Goal: Task Accomplishment & Management: Complete application form

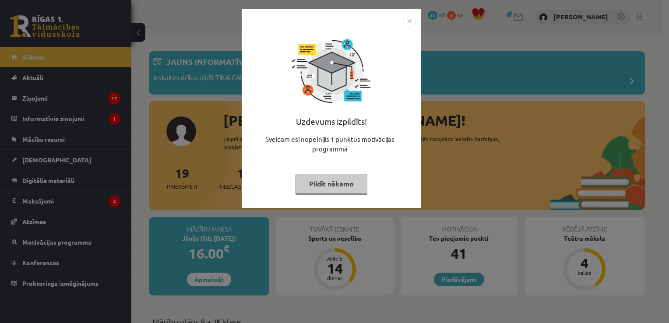
click at [333, 184] on button "Pildīt nākamo" at bounding box center [332, 184] width 72 height 20
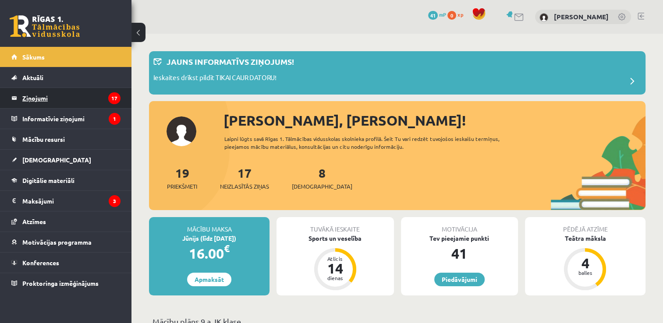
click at [77, 95] on legend "Ziņojumi 17" at bounding box center [71, 98] width 98 height 20
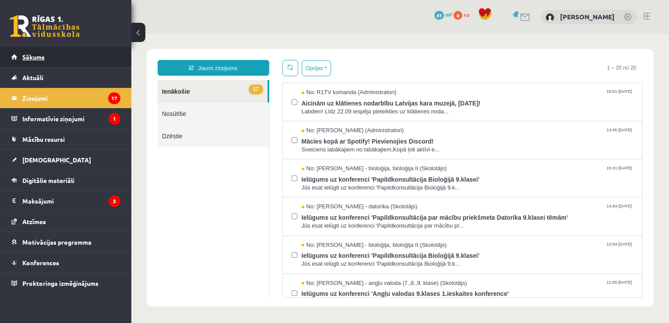
click at [69, 56] on link "Sākums" at bounding box center [65, 57] width 109 height 20
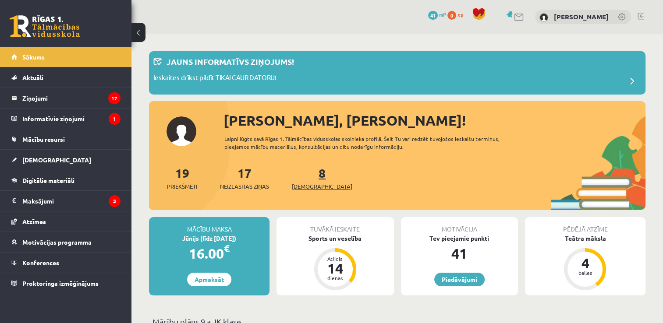
click at [309, 176] on link "8 Ieskaites" at bounding box center [322, 178] width 60 height 26
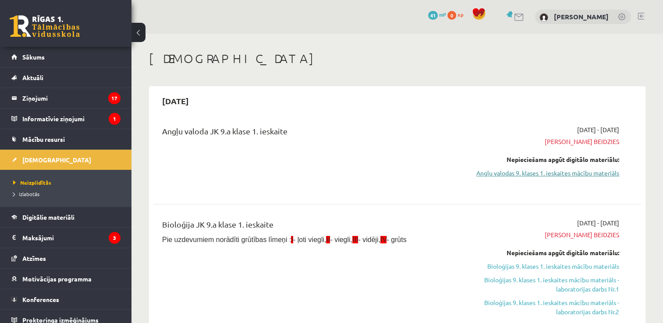
click at [589, 174] on link "Angļu valodas 9. klases 1. ieskaites mācību materiāls" at bounding box center [547, 173] width 144 height 9
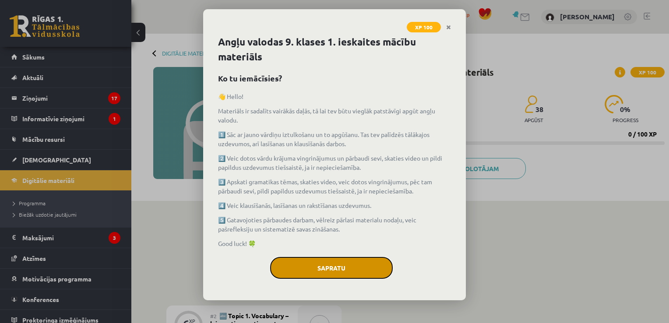
click at [357, 271] on button "Sapratu" at bounding box center [331, 268] width 123 height 22
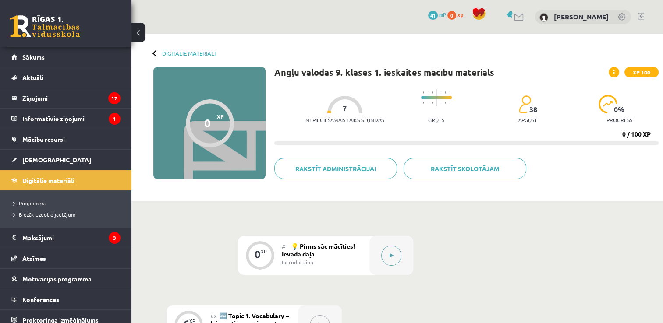
click at [398, 261] on button at bounding box center [391, 256] width 20 height 20
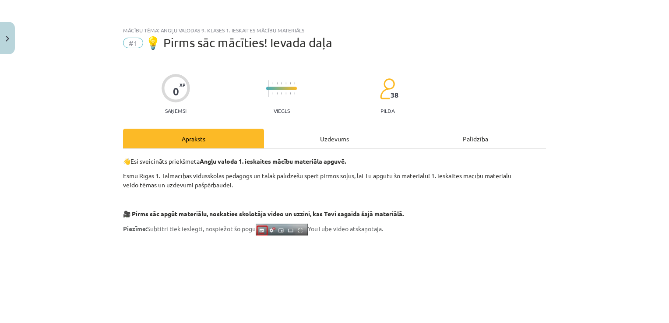
click at [350, 132] on div "Uzdevums" at bounding box center [334, 139] width 141 height 20
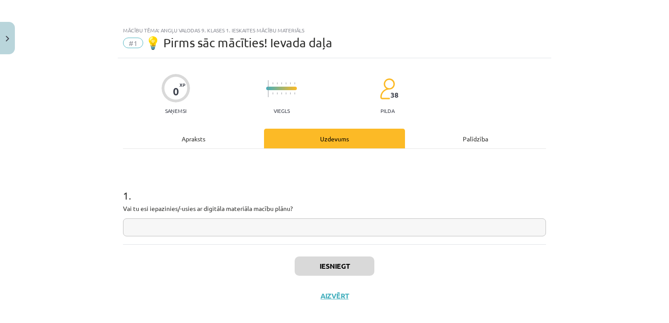
scroll to position [9, 0]
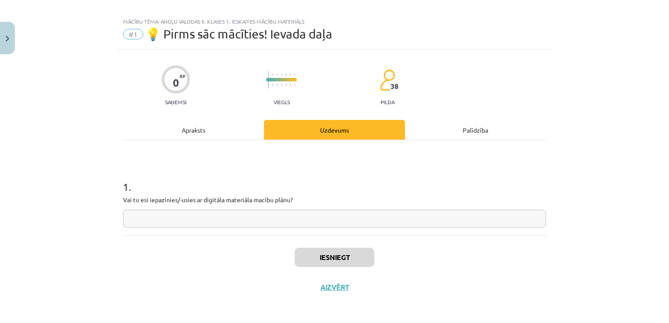
click at [249, 220] on input "text" at bounding box center [334, 219] width 423 height 18
type input "*"
click at [327, 262] on button "Iesniegt" at bounding box center [335, 257] width 80 height 19
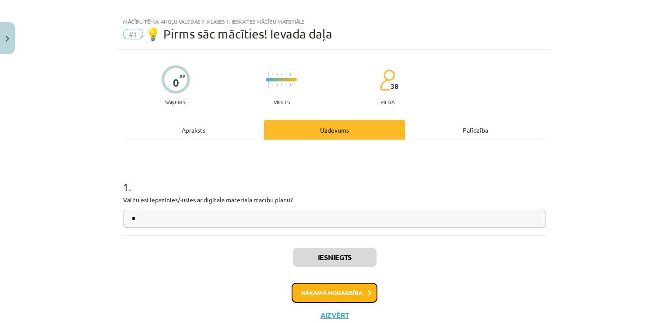
click at [337, 296] on button "Nākamā nodarbība" at bounding box center [335, 293] width 86 height 20
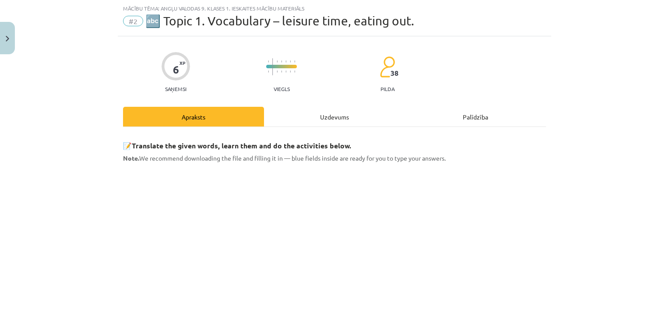
click at [319, 119] on div "Uzdevums" at bounding box center [334, 117] width 141 height 20
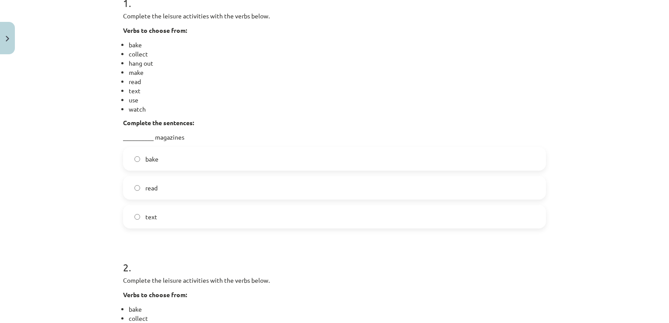
scroll to position [195, 0]
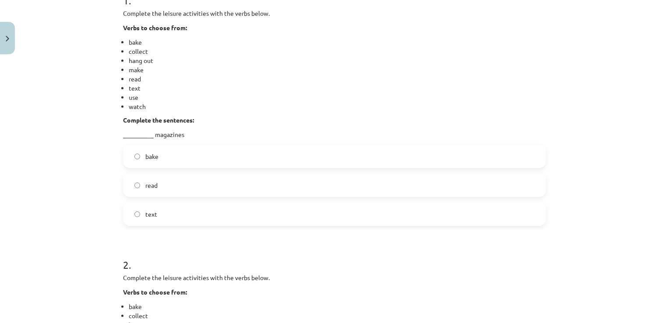
click at [224, 188] on label "read" at bounding box center [334, 185] width 421 height 22
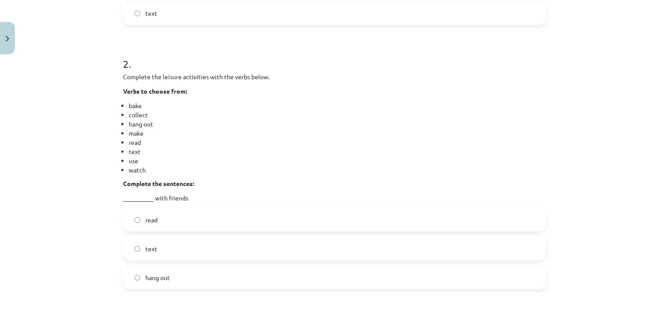
scroll to position [398, 0]
click at [210, 278] on label "hang out" at bounding box center [334, 276] width 421 height 22
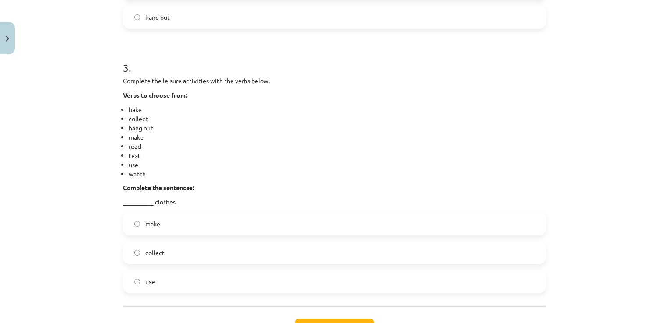
scroll to position [665, 0]
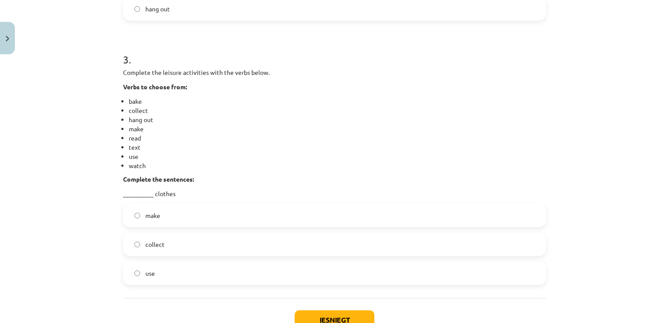
click at [273, 211] on label "make" at bounding box center [334, 216] width 421 height 22
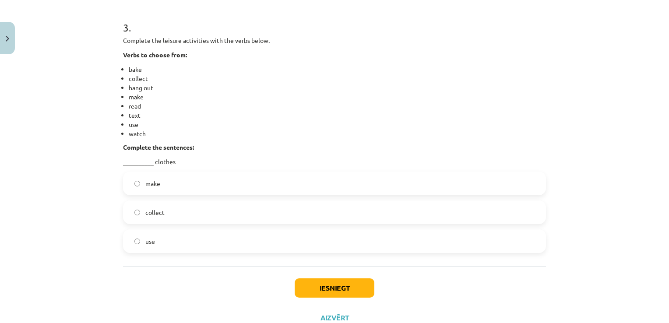
scroll to position [728, 0]
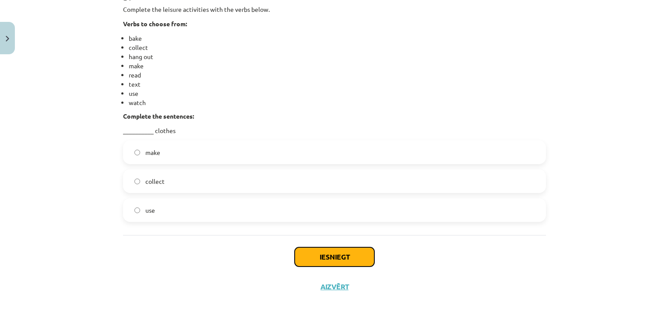
click at [314, 258] on button "Iesniegt" at bounding box center [335, 256] width 80 height 19
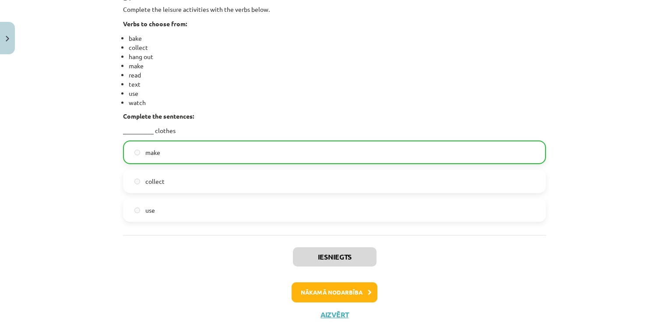
click at [332, 303] on div "Iesniegts Nākamā nodarbība Aizvērt" at bounding box center [334, 279] width 423 height 89
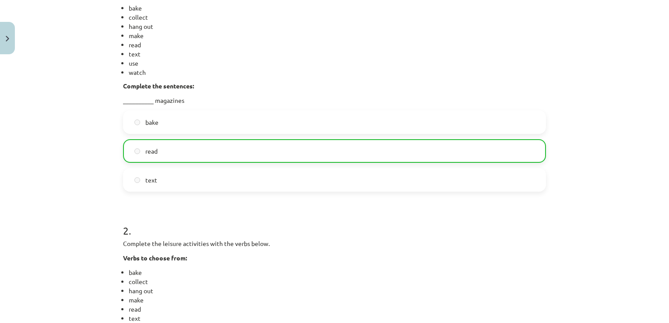
scroll to position [756, 0]
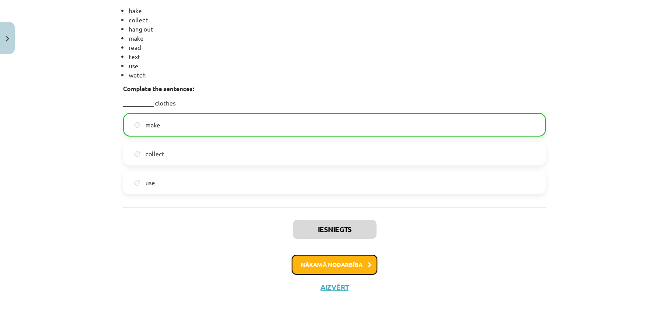
click at [336, 271] on button "Nākamā nodarbība" at bounding box center [335, 265] width 86 height 20
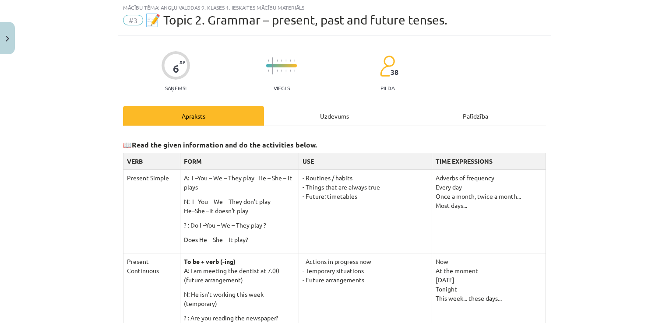
scroll to position [22, 0]
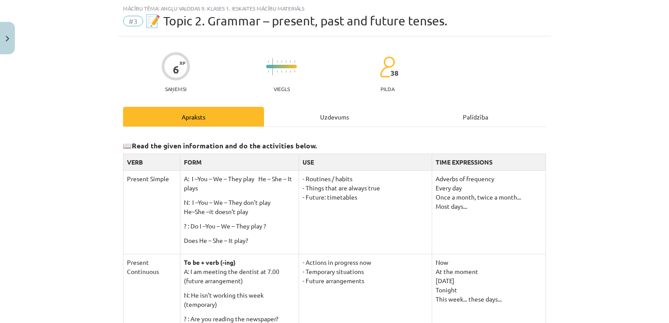
click at [341, 116] on div "Uzdevums" at bounding box center [334, 117] width 141 height 20
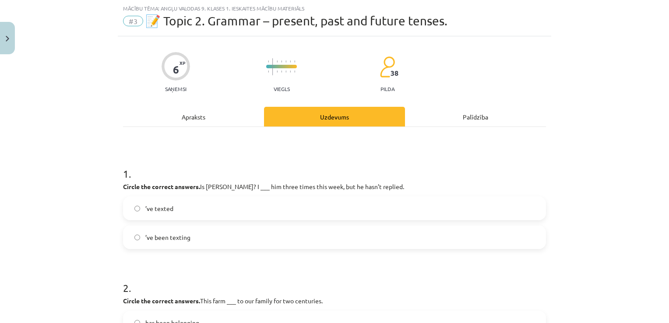
click at [232, 208] on label "’ve texted" at bounding box center [334, 209] width 421 height 22
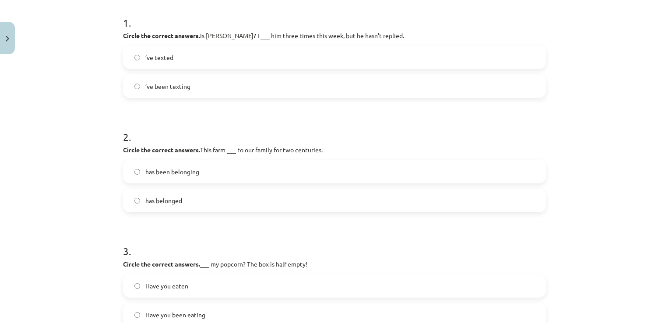
scroll to position [179, 0]
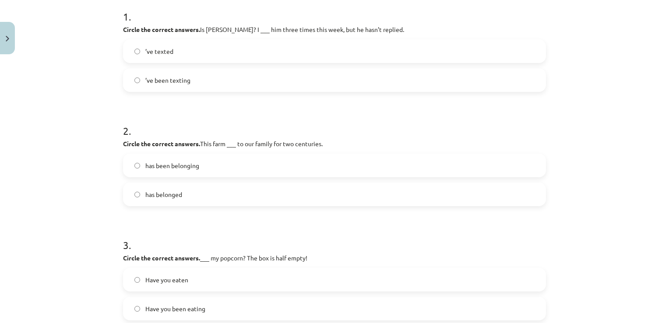
click at [303, 196] on label "has belonged" at bounding box center [334, 195] width 421 height 22
drag, startPoint x: 658, startPoint y: 155, endPoint x: 666, endPoint y: 177, distance: 24.1
click at [666, 177] on div "Mācību tēma: Angļu valodas 9. klases 1. ieskaites mācību materiāls #3 📝 Topic 2…" at bounding box center [334, 161] width 669 height 323
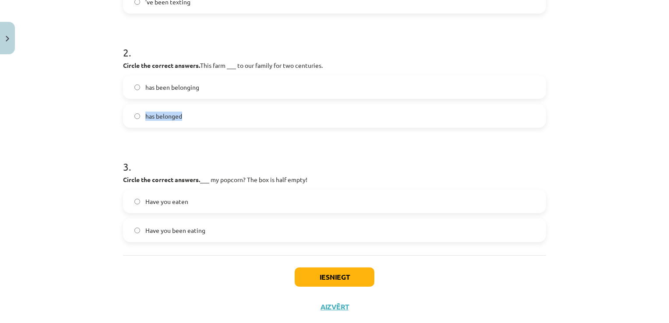
scroll to position [264, 0]
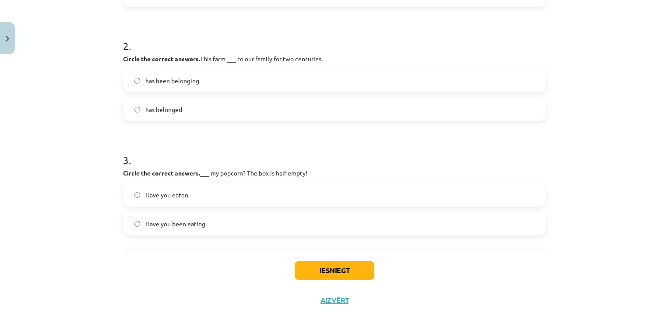
click at [212, 197] on label "Have you eaten" at bounding box center [334, 195] width 421 height 22
click at [282, 220] on label "Have you been eating" at bounding box center [334, 224] width 421 height 22
click at [331, 270] on button "Iesniegt" at bounding box center [335, 270] width 80 height 19
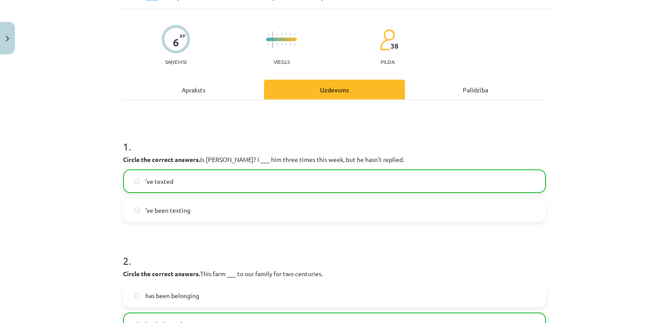
scroll to position [305, 0]
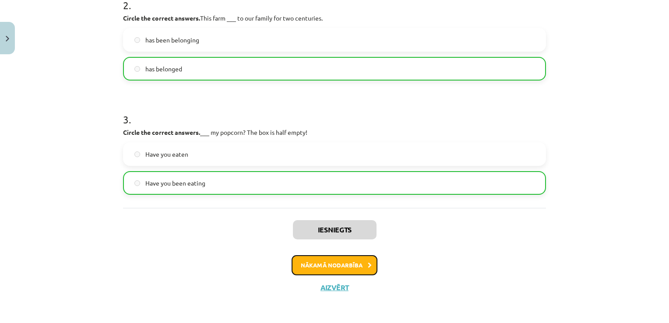
click at [314, 264] on button "Nākamā nodarbība" at bounding box center [335, 265] width 86 height 20
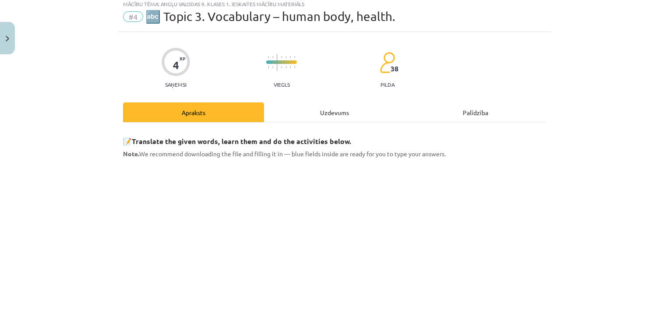
scroll to position [22, 0]
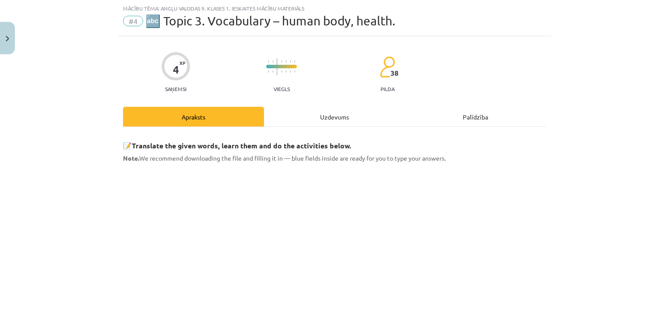
click at [345, 124] on div "Uzdevums" at bounding box center [334, 117] width 141 height 20
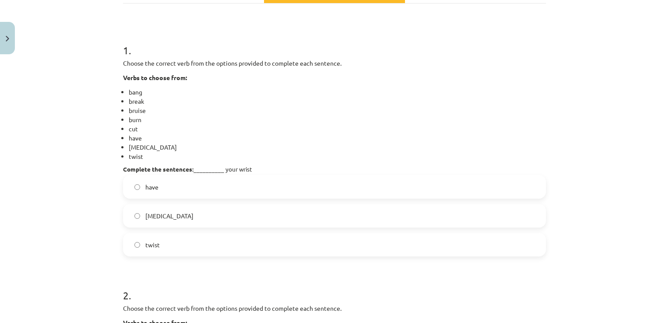
scroll to position [146, 0]
click at [166, 213] on label "sprain" at bounding box center [334, 215] width 421 height 22
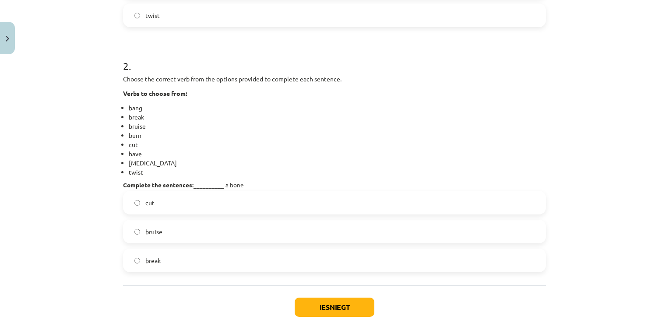
scroll to position [377, 0]
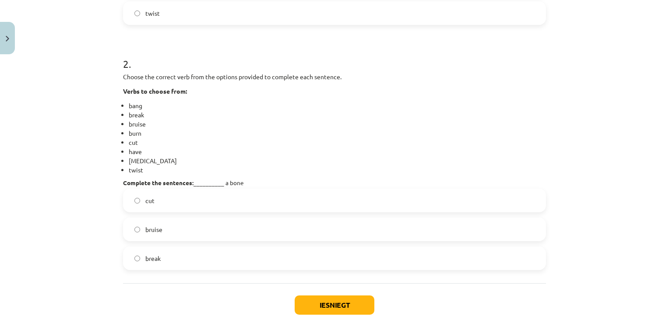
click at [201, 253] on label "break" at bounding box center [334, 258] width 421 height 22
click at [335, 300] on button "Iesniegt" at bounding box center [335, 305] width 80 height 19
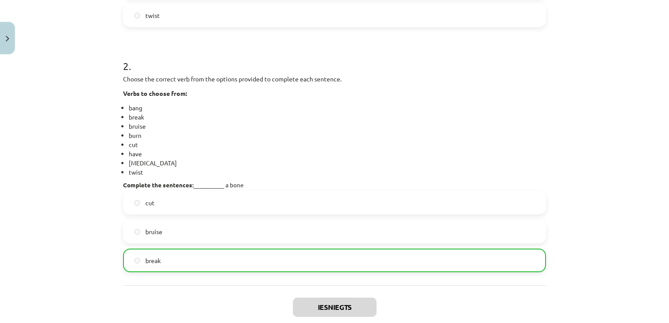
scroll to position [405, 0]
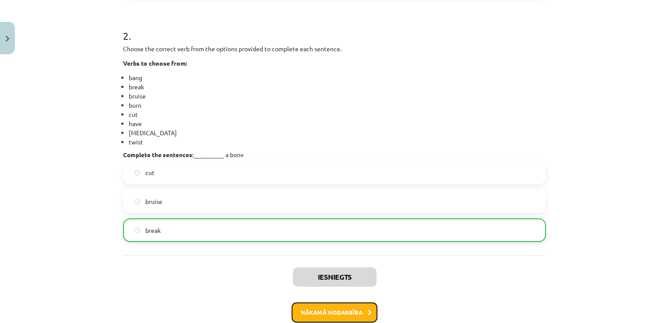
click at [316, 312] on button "Nākamā nodarbība" at bounding box center [335, 313] width 86 height 20
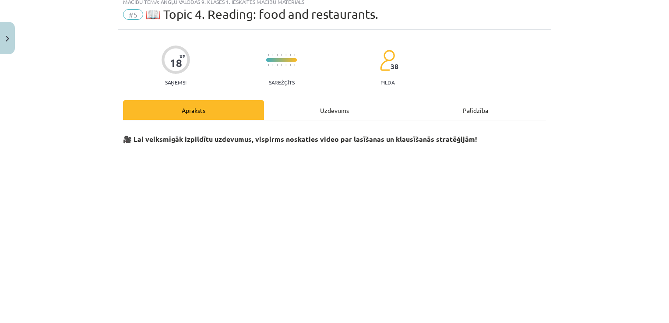
scroll to position [22, 0]
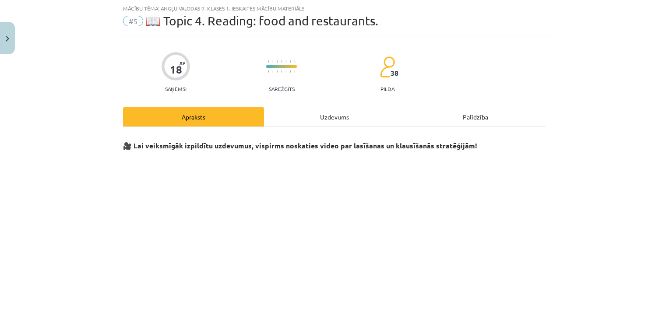
click at [331, 113] on div "Uzdevums" at bounding box center [334, 117] width 141 height 20
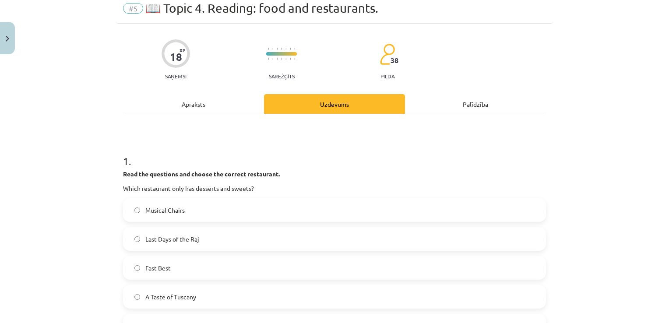
scroll to position [22, 0]
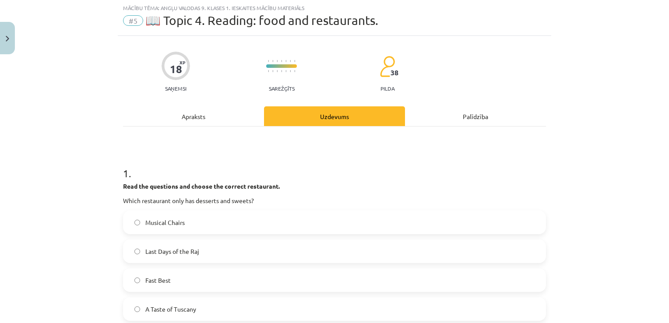
click at [213, 108] on div "Apraksts" at bounding box center [193, 116] width 141 height 20
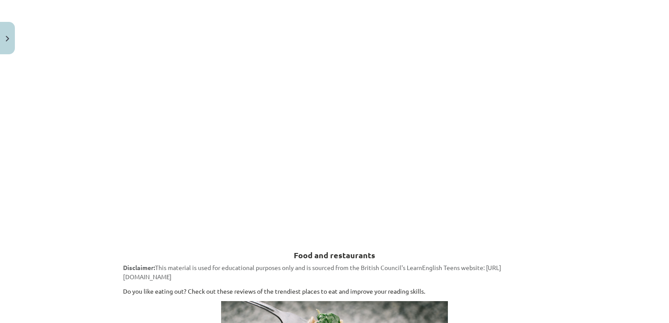
scroll to position [0, 0]
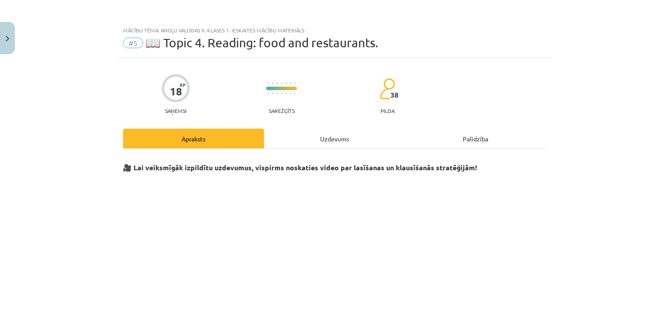
click at [349, 135] on div "Uzdevums" at bounding box center [334, 139] width 141 height 20
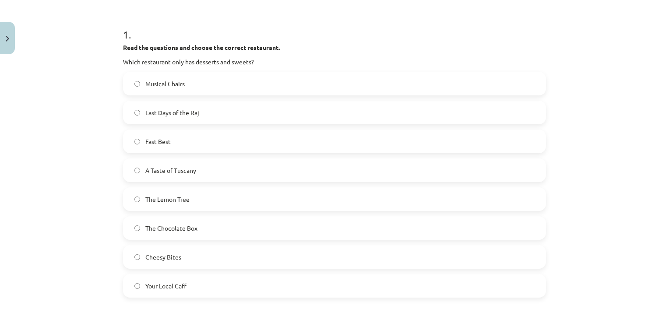
scroll to position [170, 0]
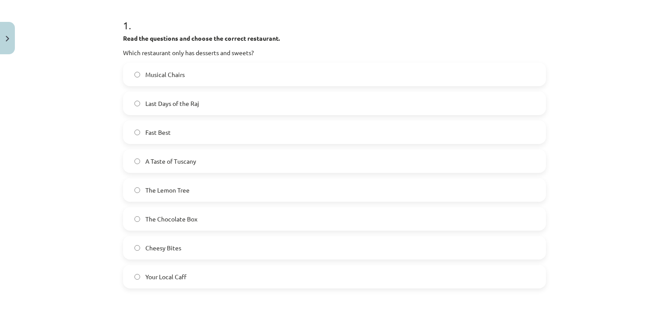
click at [211, 222] on label "The Chocolate Box" at bounding box center [334, 219] width 421 height 22
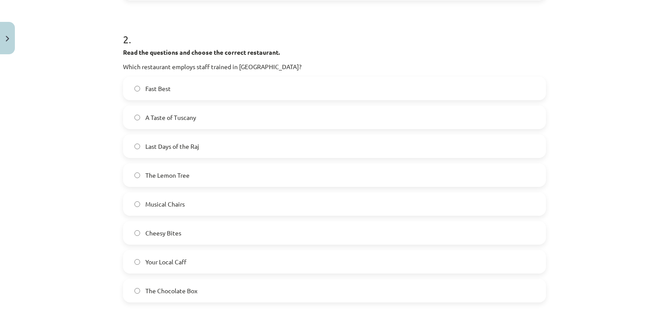
scroll to position [0, 0]
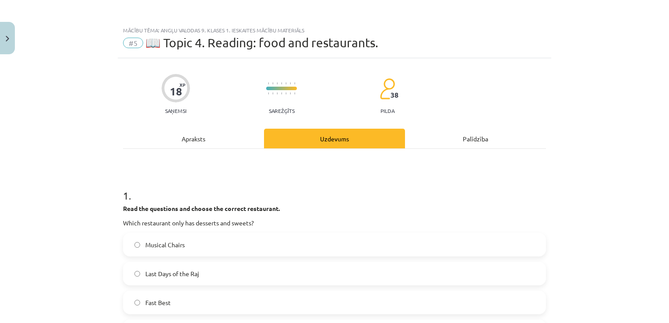
click at [201, 136] on div "Apraksts" at bounding box center [193, 139] width 141 height 20
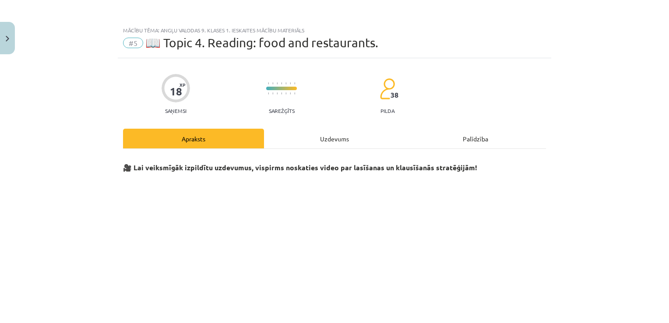
click at [328, 136] on div "Uzdevums" at bounding box center [334, 139] width 141 height 20
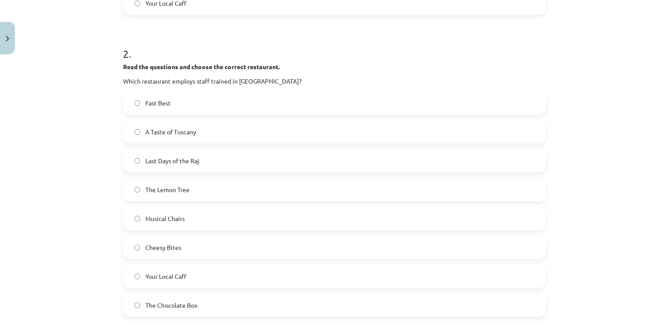
scroll to position [446, 0]
click at [219, 157] on label "Last Days of the Raj" at bounding box center [334, 159] width 421 height 22
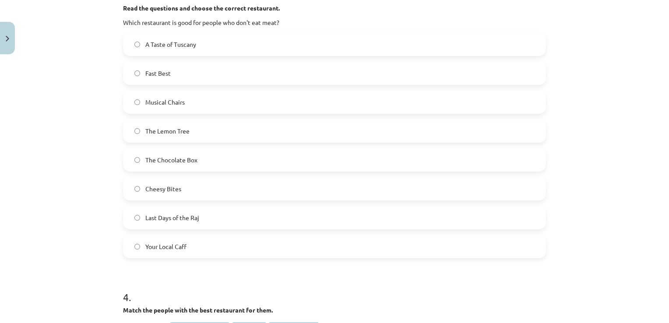
scroll to position [791, 0]
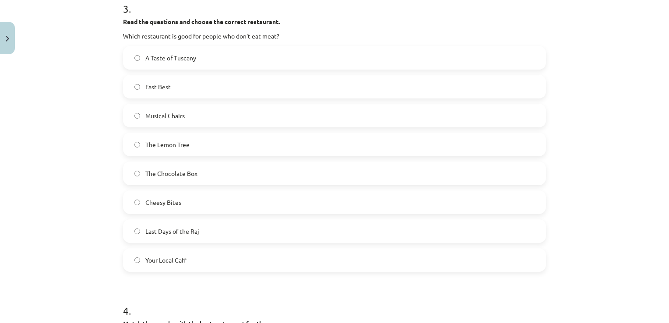
drag, startPoint x: 241, startPoint y: 159, endPoint x: 246, endPoint y: 167, distance: 8.6
click at [246, 167] on div "A Taste of Tuscany Fast Best Musical Chairs The Lemon Tree The Chocolate Box Ch…" at bounding box center [334, 159] width 423 height 226
click at [246, 167] on label "The Chocolate Box" at bounding box center [334, 173] width 421 height 22
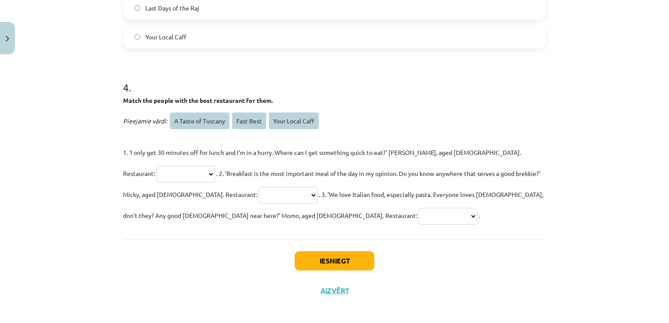
scroll to position [1019, 0]
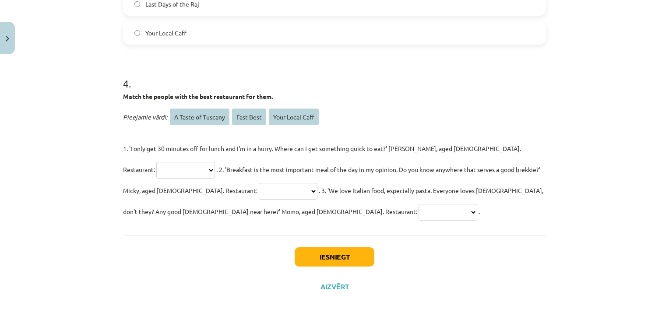
click at [215, 162] on select "**********" at bounding box center [185, 170] width 59 height 17
select select "*********"
click at [215, 162] on select "**********" at bounding box center [185, 170] width 59 height 17
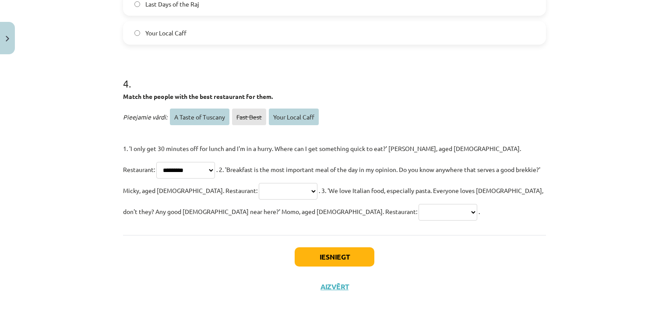
click at [259, 185] on select "**********" at bounding box center [288, 191] width 59 height 17
select select "**********"
click at [259, 183] on select "**********" at bounding box center [288, 191] width 59 height 17
click at [419, 211] on select "**********" at bounding box center [448, 212] width 59 height 17
select select "**********"
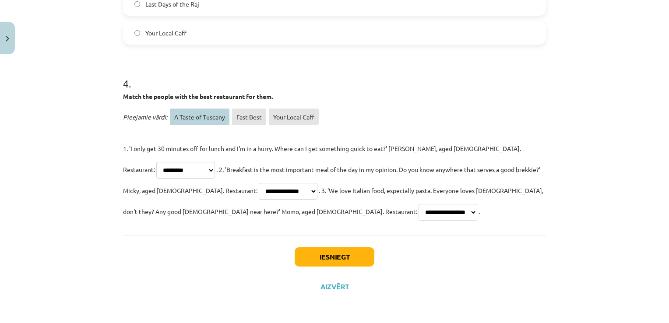
click at [419, 204] on select "**********" at bounding box center [448, 212] width 59 height 17
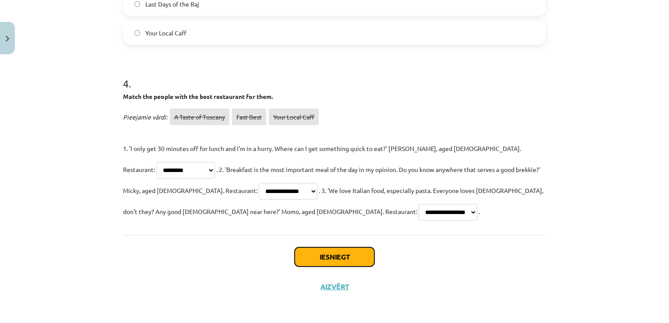
click at [342, 253] on button "Iesniegt" at bounding box center [335, 256] width 80 height 19
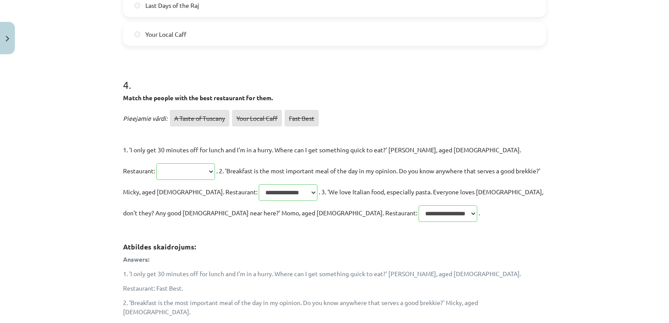
scroll to position [1174, 0]
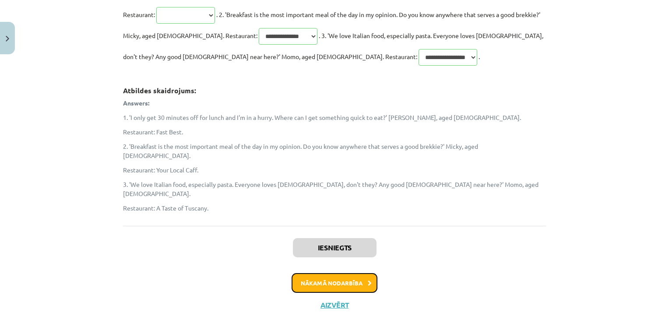
click at [327, 273] on button "Nākamā nodarbība" at bounding box center [335, 283] width 86 height 20
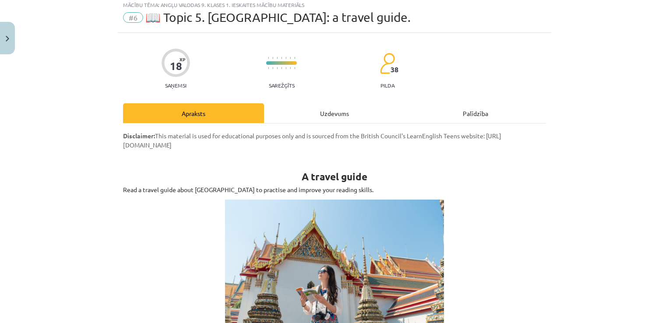
scroll to position [22, 0]
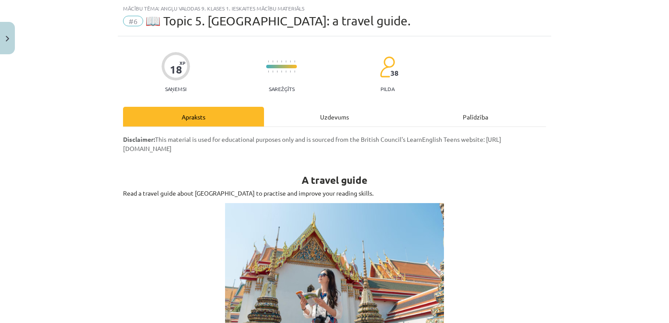
click at [336, 122] on div "Uzdevums" at bounding box center [334, 117] width 141 height 20
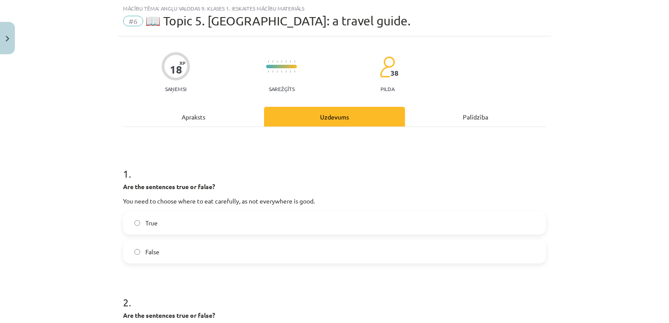
click at [182, 229] on label "True" at bounding box center [334, 223] width 421 height 22
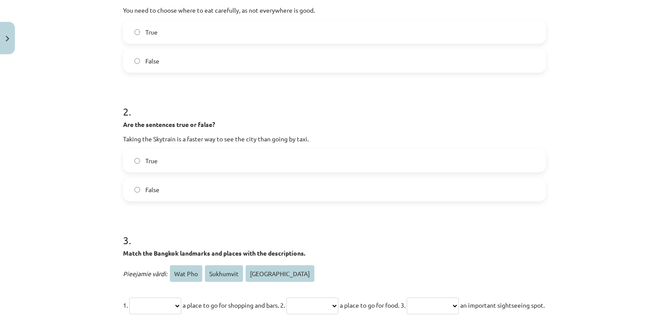
scroll to position [217, 0]
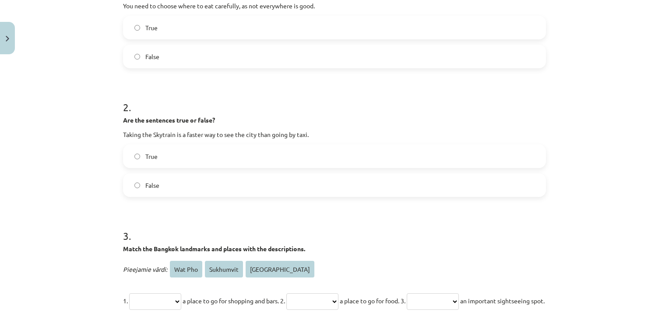
click at [199, 157] on label "True" at bounding box center [334, 156] width 421 height 22
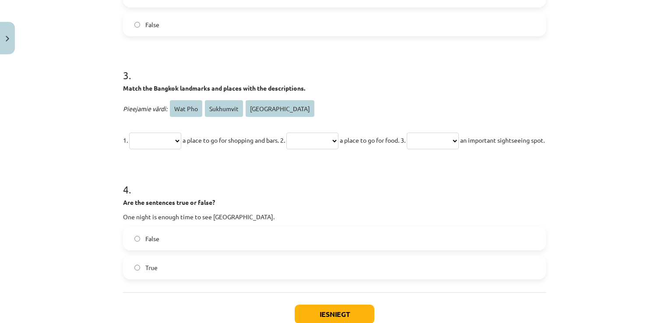
scroll to position [379, 0]
click at [333, 137] on select "**********" at bounding box center [312, 140] width 52 height 17
select select "*******"
click at [301, 132] on select "**********" at bounding box center [312, 140] width 52 height 17
click at [459, 143] on select "**********" at bounding box center [433, 140] width 52 height 17
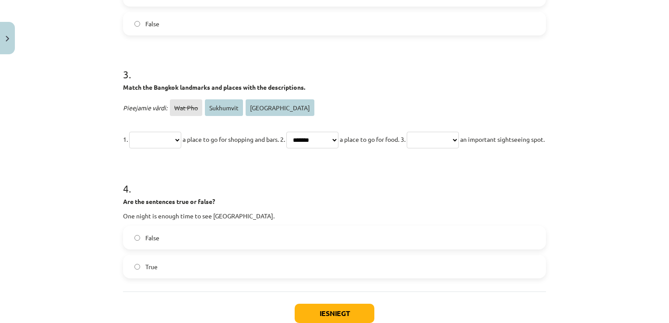
select select "**********"
click at [438, 132] on select "**********" at bounding box center [433, 140] width 52 height 17
click at [460, 143] on span "an important sightseeing spot." at bounding box center [502, 139] width 85 height 8
click at [159, 142] on select "**********" at bounding box center [155, 140] width 52 height 17
select select "*********"
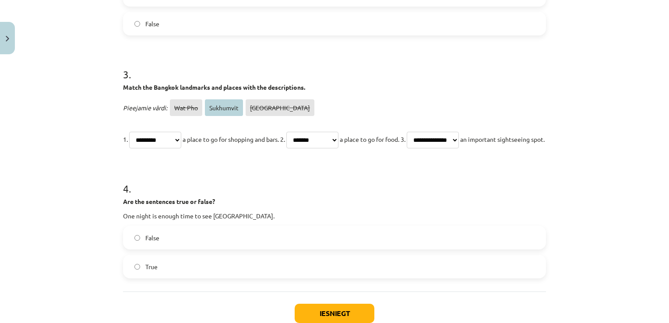
click at [129, 132] on select "**********" at bounding box center [155, 140] width 52 height 17
click at [188, 174] on form "**********" at bounding box center [334, 36] width 423 height 483
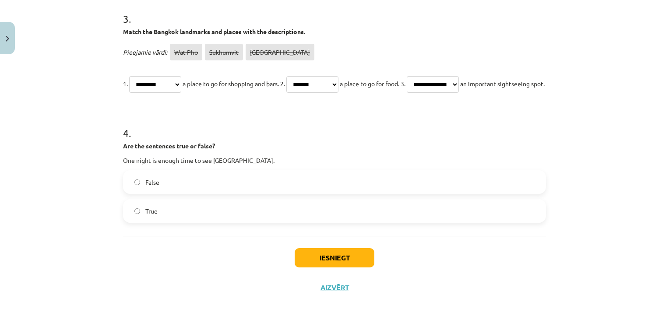
scroll to position [456, 0]
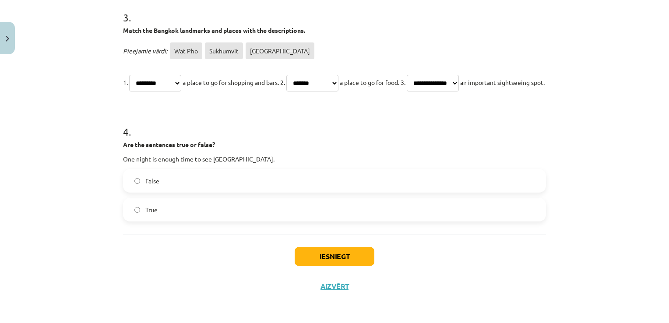
click at [170, 180] on label "False" at bounding box center [334, 181] width 421 height 22
click at [322, 264] on button "Iesniegt" at bounding box center [335, 256] width 80 height 19
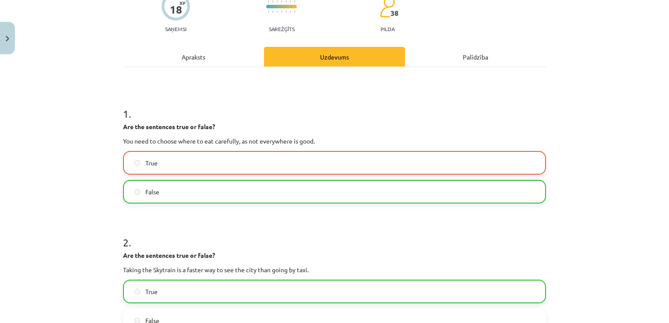
scroll to position [568, 0]
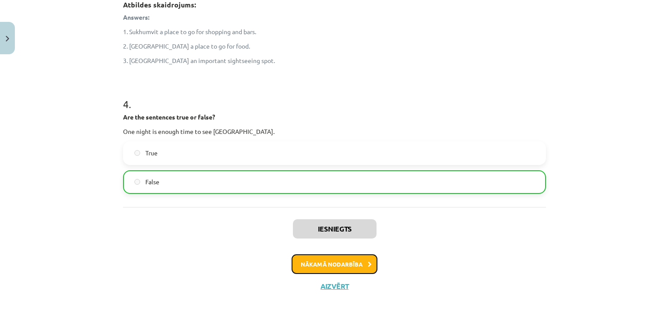
click at [359, 261] on button "Nākamā nodarbība" at bounding box center [335, 264] width 86 height 20
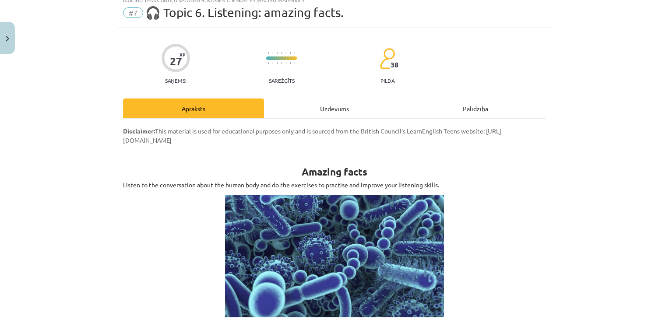
scroll to position [22, 0]
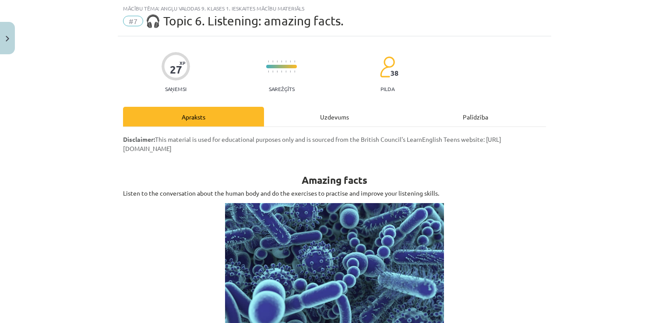
click at [340, 117] on div "Uzdevums" at bounding box center [334, 117] width 141 height 20
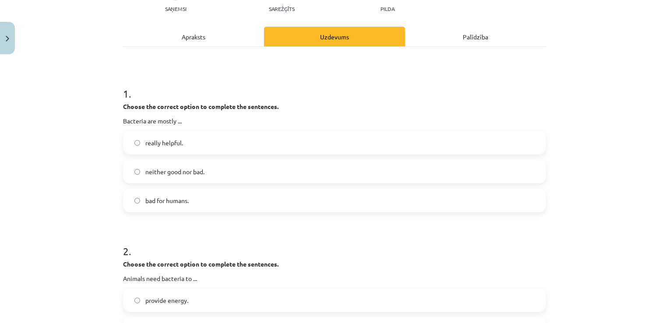
scroll to position [103, 0]
click at [213, 166] on label "neither good nor bad." at bounding box center [334, 170] width 421 height 22
click at [195, 194] on label "bad for humans." at bounding box center [334, 199] width 421 height 22
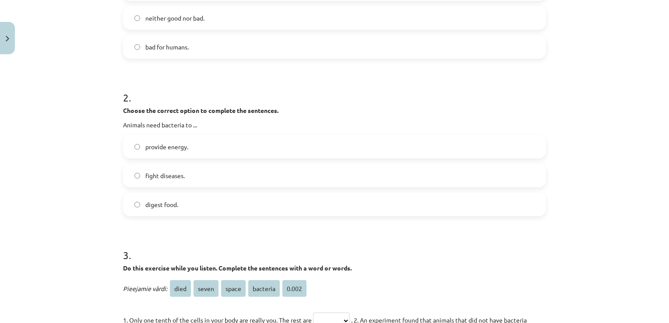
scroll to position [0, 0]
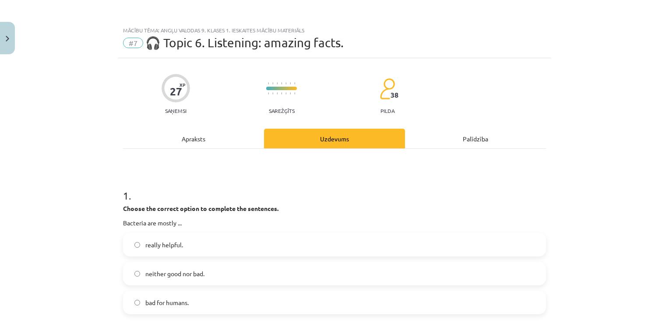
click at [210, 139] on div "Apraksts" at bounding box center [193, 139] width 141 height 20
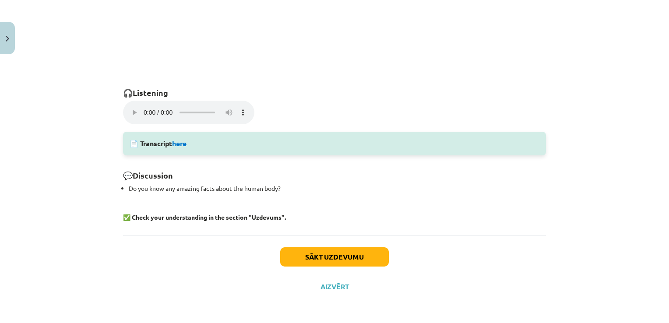
scroll to position [21, 0]
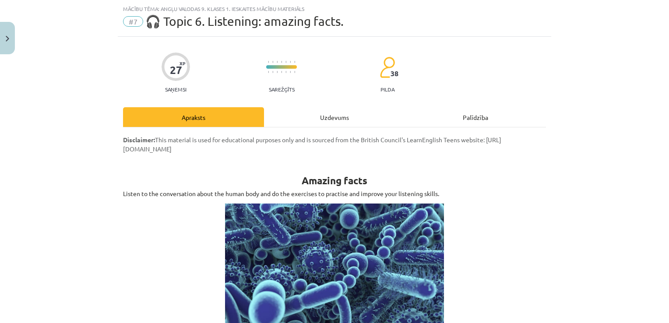
click at [339, 113] on div "Uzdevums" at bounding box center [334, 117] width 141 height 20
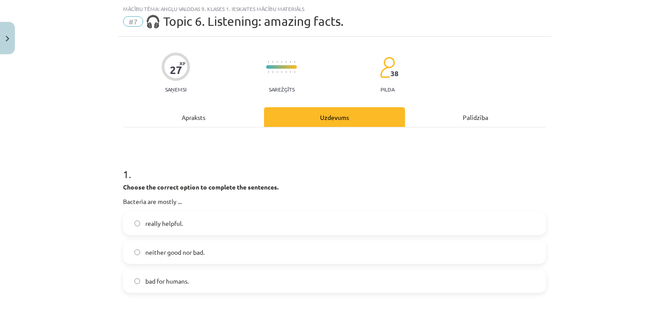
scroll to position [22, 0]
click at [179, 107] on div "Apraksts" at bounding box center [193, 117] width 141 height 20
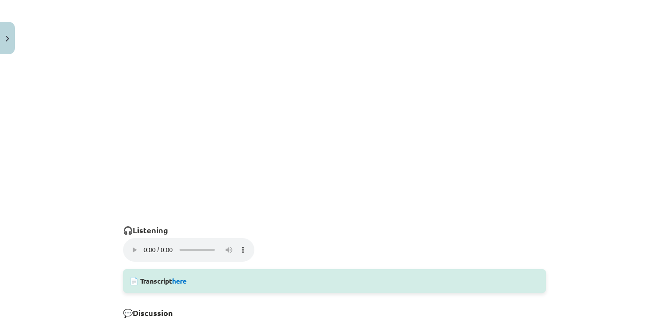
scroll to position [0, 0]
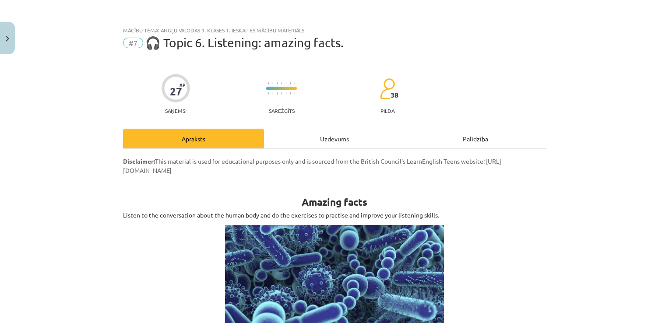
click at [349, 138] on div "Uzdevums" at bounding box center [334, 139] width 141 height 20
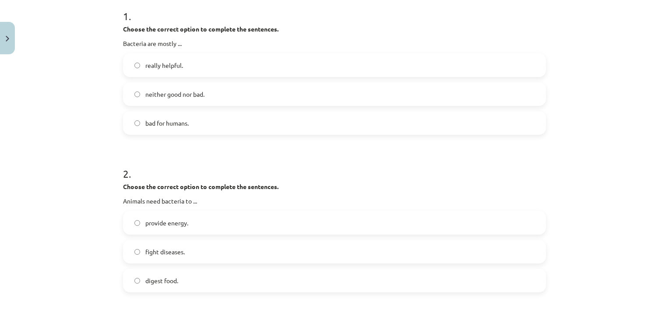
scroll to position [184, 0]
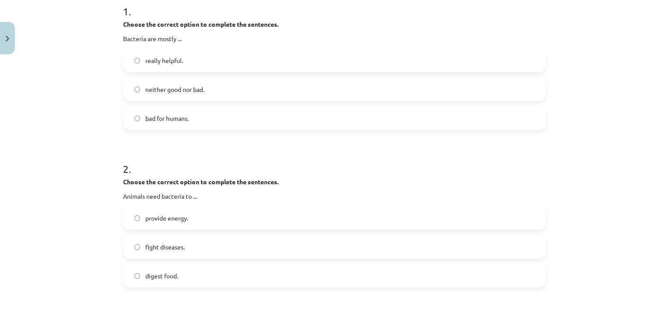
click at [163, 277] on span "digest food." at bounding box center [161, 276] width 33 height 9
click at [221, 56] on label "really helpful." at bounding box center [334, 60] width 421 height 22
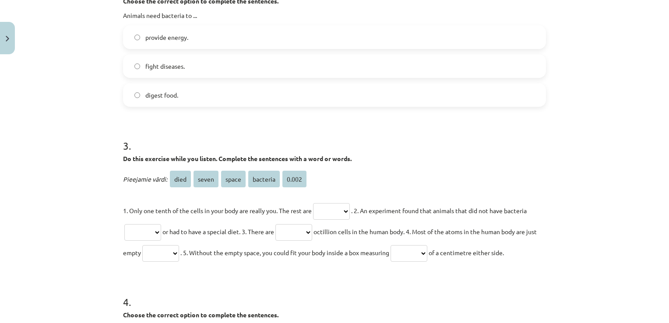
scroll to position [0, 0]
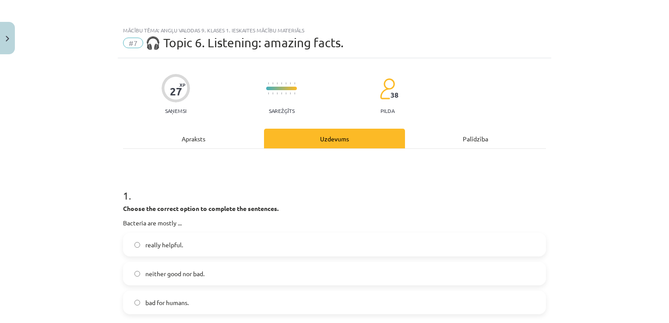
click at [219, 138] on div "Apraksts" at bounding box center [193, 139] width 141 height 20
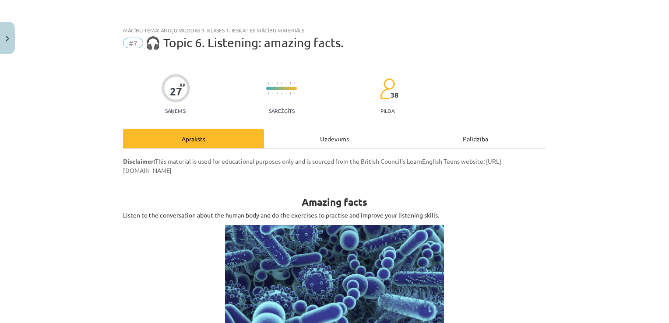
click at [342, 140] on div "Uzdevums" at bounding box center [334, 139] width 141 height 20
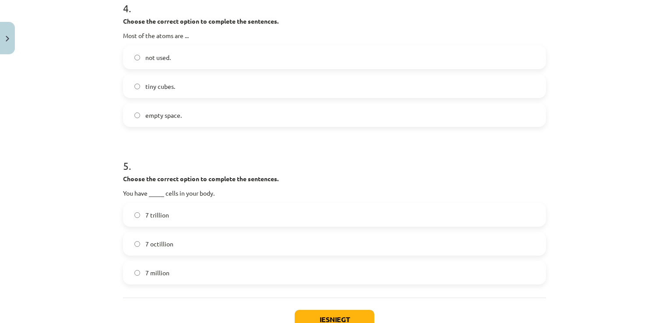
scroll to position [664, 0]
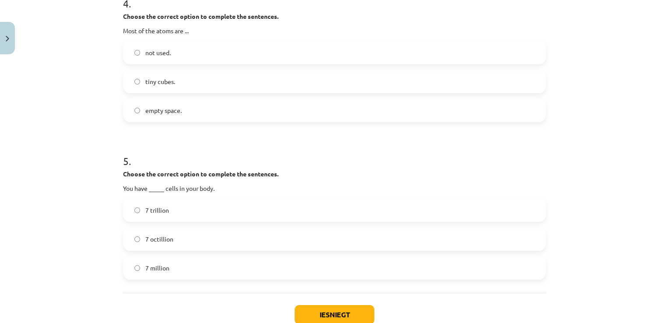
click at [169, 239] on label "7 octillion" at bounding box center [334, 239] width 421 height 22
drag, startPoint x: 121, startPoint y: 186, endPoint x: 201, endPoint y: 238, distance: 95.6
click at [201, 238] on div "5 . Choose the correct option to complete the sentences. You have _____ cells i…" at bounding box center [334, 210] width 423 height 140
copy div "You have _____ cells in your body. 7 trillion 7 octillion"
click at [384, 177] on p "Choose the correct option to complete the sentences." at bounding box center [334, 173] width 423 height 9
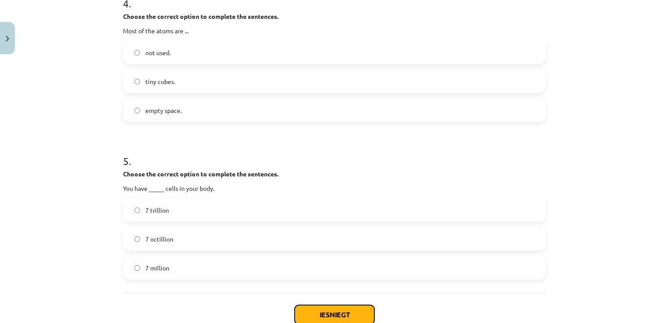
click at [355, 314] on button "Iesniegt" at bounding box center [335, 314] width 80 height 19
click at [264, 71] on label "tiny cubes." at bounding box center [334, 82] width 421 height 22
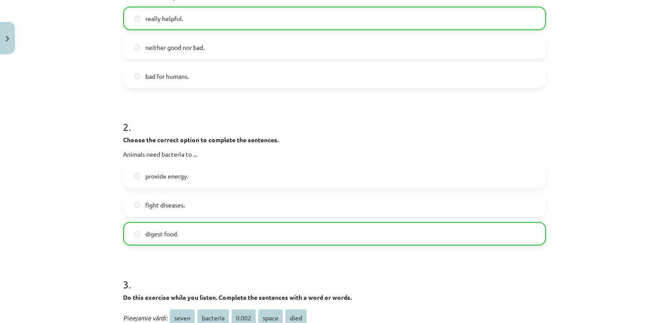
scroll to position [862, 0]
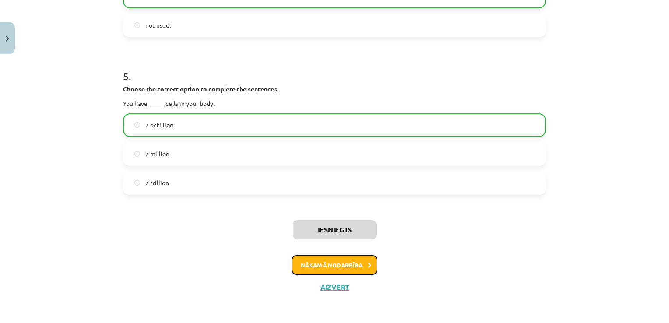
click at [328, 268] on button "Nākamā nodarbība" at bounding box center [335, 265] width 86 height 20
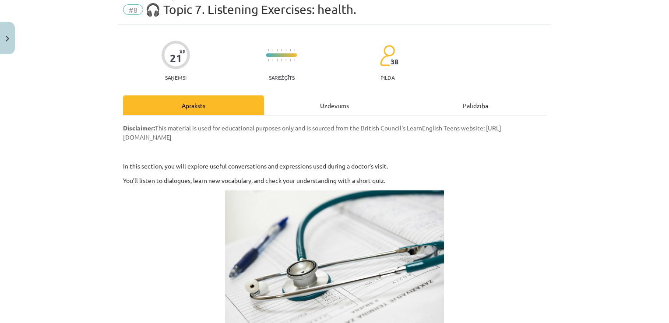
scroll to position [22, 0]
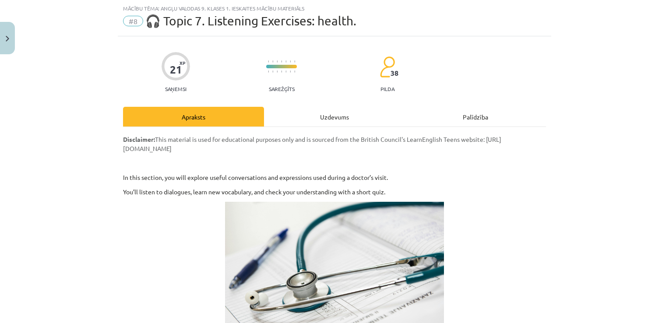
click at [321, 116] on div "Uzdevums" at bounding box center [334, 117] width 141 height 20
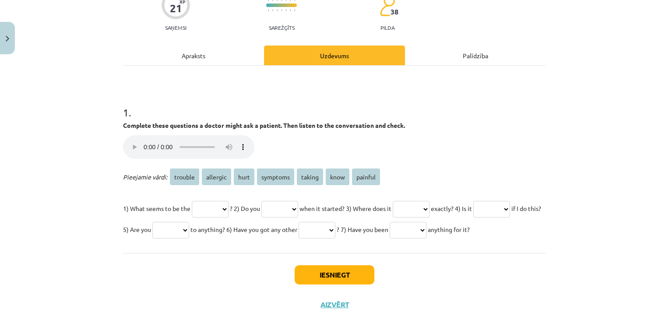
scroll to position [85, 0]
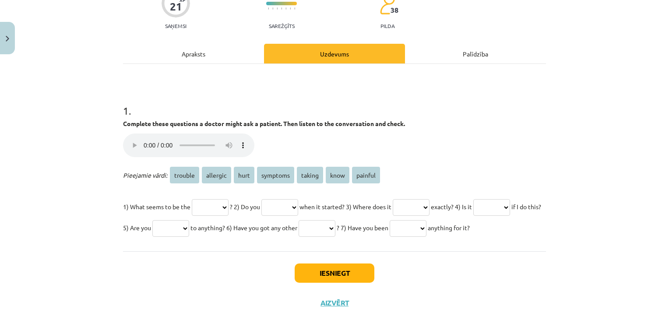
click at [205, 204] on select "******* ******** **** ******** ****** **** *******" at bounding box center [210, 207] width 37 height 17
select select "*******"
click at [192, 199] on select "******* ******** **** ******** ****** **** *******" at bounding box center [210, 207] width 37 height 17
click at [298, 205] on select "******* ******** **** ******** ****** **** *******" at bounding box center [279, 207] width 37 height 17
select select "****"
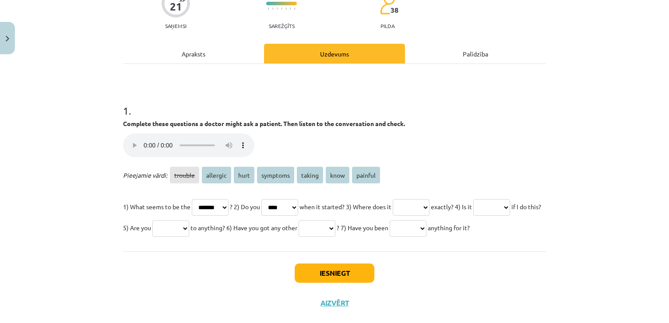
click at [271, 199] on select "******* ******** **** ******** ****** **** *******" at bounding box center [279, 207] width 37 height 17
click at [430, 204] on select "******* ******** **** ******** ****** **** *******" at bounding box center [411, 207] width 37 height 17
select select "****"
click at [415, 199] on select "******* ******** **** ******** ****** **** *******" at bounding box center [411, 207] width 37 height 17
click at [473, 216] on select "******* ******** **** ******** ****** **** *******" at bounding box center [491, 207] width 37 height 17
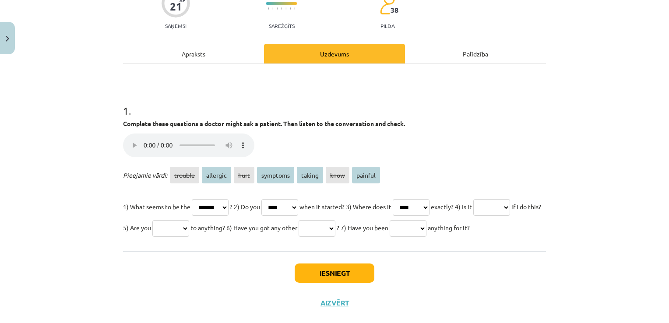
select select "*******"
click at [473, 216] on select "******* ******** **** ******** ****** **** *******" at bounding box center [491, 207] width 37 height 17
click at [189, 228] on select "******* ******** **** ******** ****** **** *******" at bounding box center [170, 228] width 37 height 17
select select "********"
click at [189, 220] on select "******* ******** **** ******** ****** **** *******" at bounding box center [170, 228] width 37 height 17
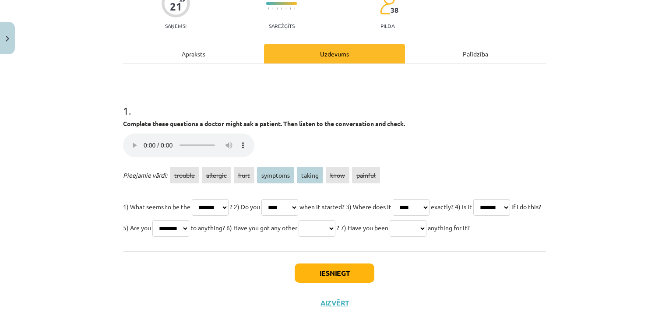
click at [335, 231] on select "******* ******** **** ******** ****** **** *******" at bounding box center [317, 228] width 37 height 17
select select "********"
click at [335, 220] on select "******* ******** **** ******** ****** **** *******" at bounding box center [317, 228] width 37 height 17
click at [390, 237] on select "******* ******** **** ******** ****** **** *******" at bounding box center [408, 228] width 37 height 17
select select "******"
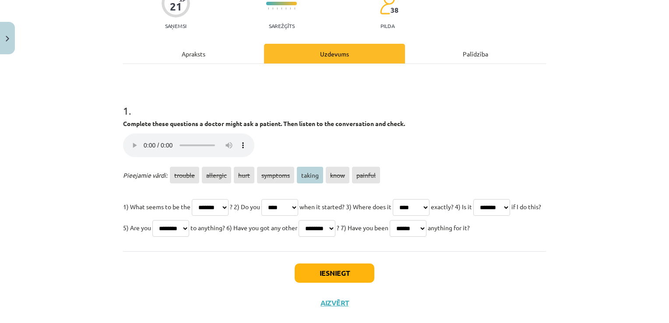
click at [390, 237] on select "******* ******** **** ******** ****** **** *******" at bounding box center [408, 228] width 37 height 17
click at [362, 283] on button "Iesniegt" at bounding box center [335, 273] width 80 height 19
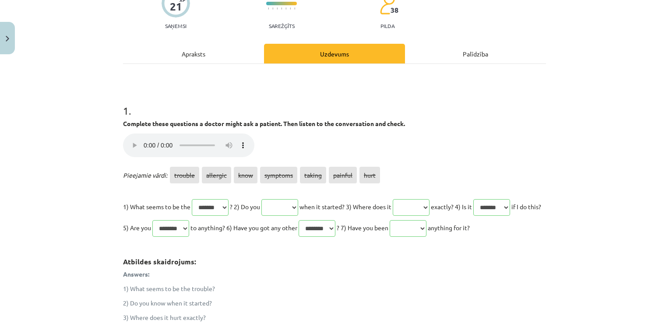
scroll to position [292, 0]
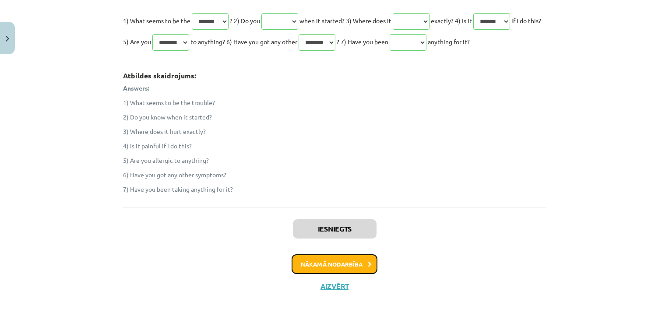
click at [324, 271] on button "Nākamā nodarbība" at bounding box center [335, 264] width 86 height 20
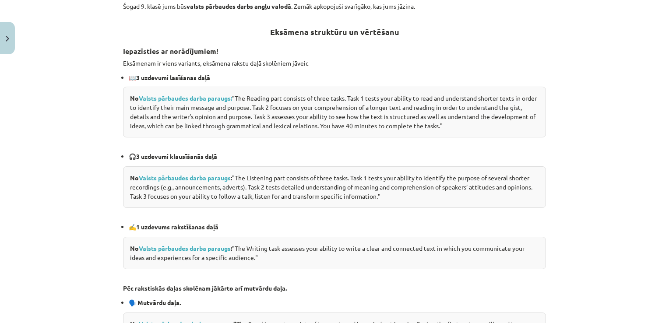
scroll to position [22, 0]
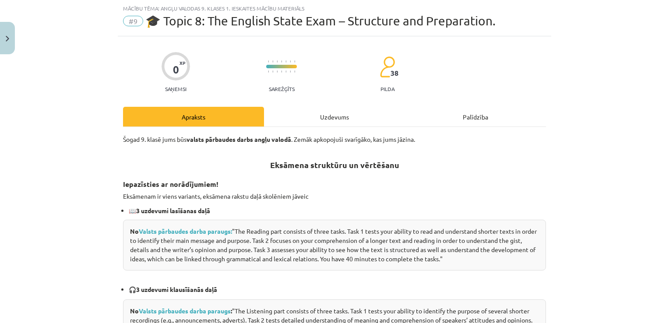
click at [331, 120] on div "Uzdevums" at bounding box center [334, 117] width 141 height 20
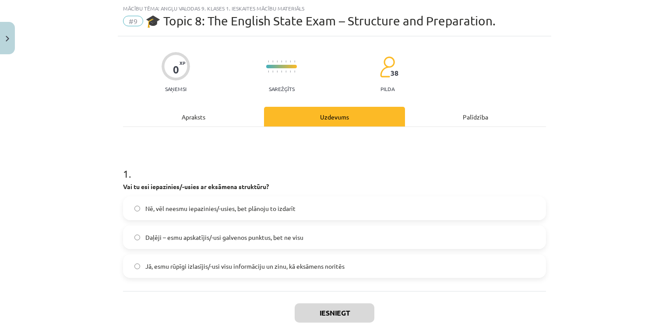
click at [217, 213] on label "Nē, vēl neesmu iepazinies/-usies, bet plānoju to izdarīt" at bounding box center [334, 209] width 421 height 22
click at [340, 311] on button "Iesniegt" at bounding box center [335, 313] width 80 height 19
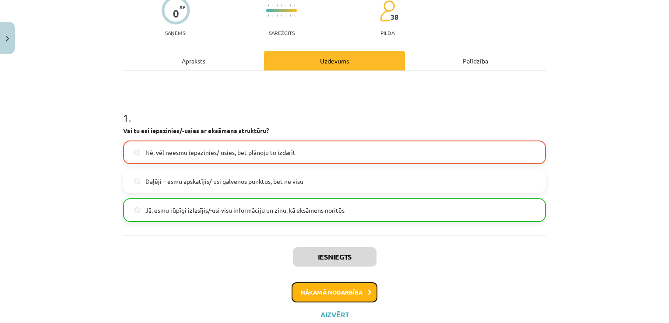
click at [349, 291] on button "Nākamā nodarbība" at bounding box center [335, 292] width 86 height 20
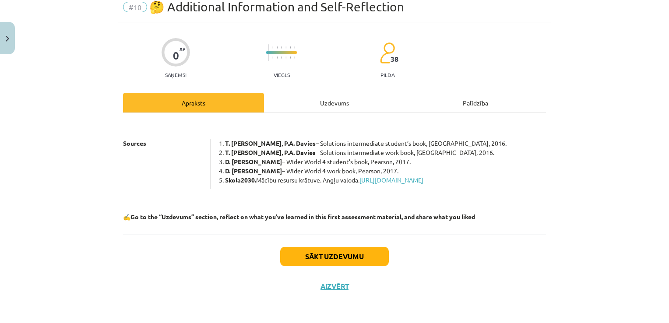
scroll to position [22, 0]
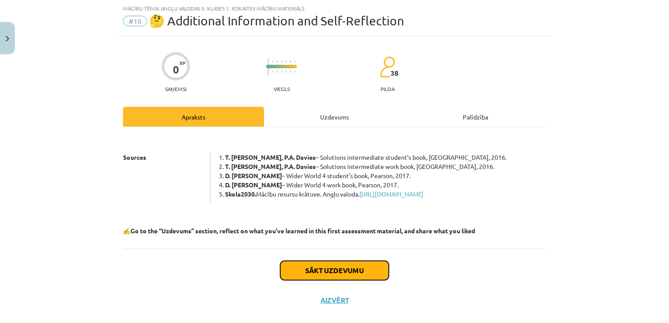
click at [347, 278] on button "Sākt uzdevumu" at bounding box center [334, 270] width 109 height 19
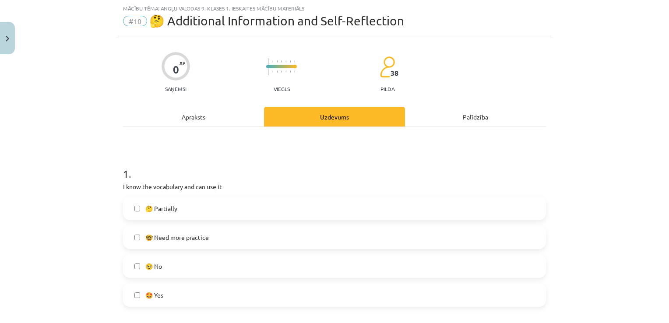
click at [237, 209] on label "🤔 Partially" at bounding box center [334, 209] width 421 height 22
click at [170, 290] on label "🤩 Yes" at bounding box center [334, 295] width 421 height 22
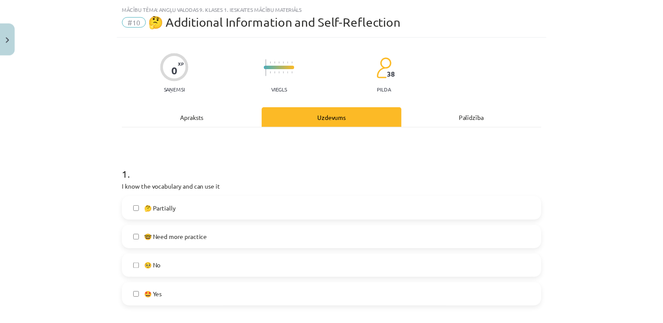
scroll to position [623, 0]
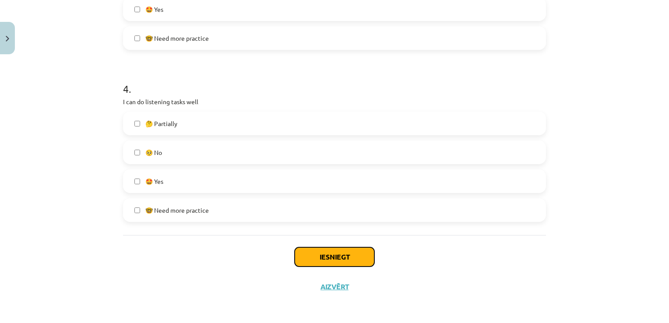
click at [314, 258] on button "Iesniegt" at bounding box center [335, 256] width 80 height 19
click at [263, 169] on div "🤩 Yes" at bounding box center [334, 181] width 423 height 24
click at [267, 179] on label "🤩 Yes" at bounding box center [334, 181] width 421 height 22
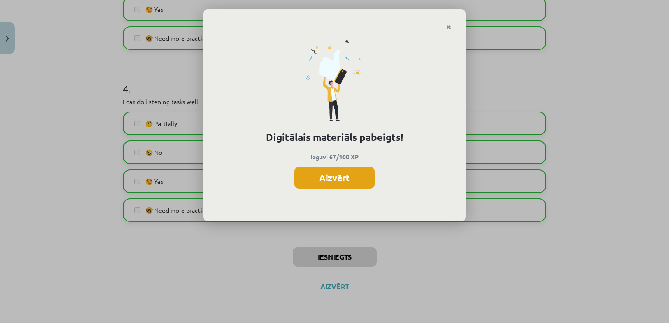
click at [346, 179] on button "Aizvērt" at bounding box center [334, 178] width 81 height 22
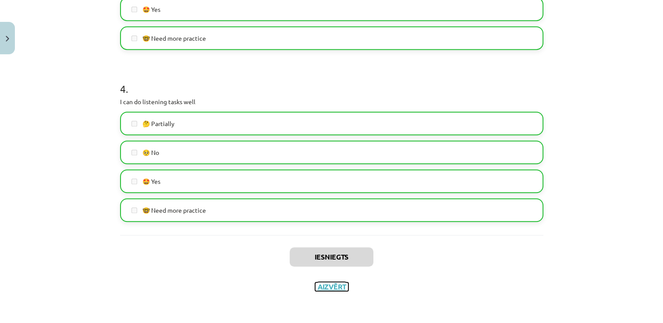
click at [337, 288] on button "Aizvērt" at bounding box center [331, 286] width 33 height 9
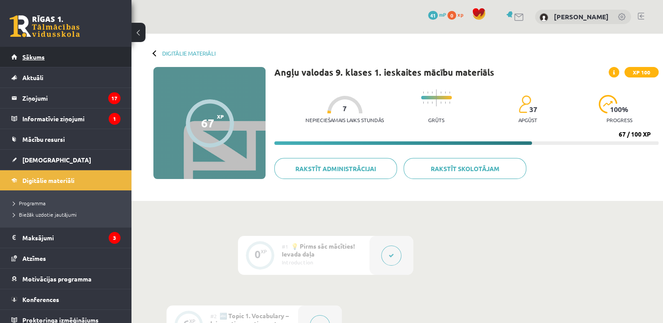
click at [18, 52] on link "Sākums" at bounding box center [65, 57] width 109 height 20
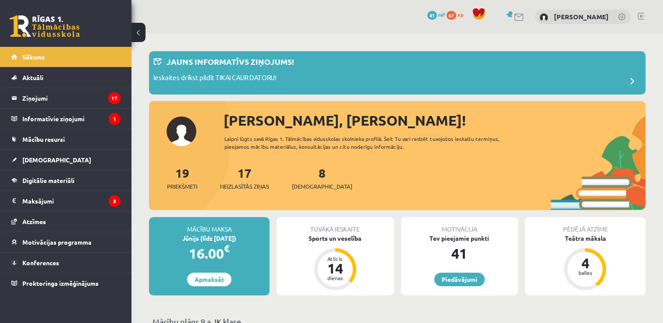
click at [303, 179] on div "8 Ieskaites" at bounding box center [322, 177] width 60 height 27
click at [308, 175] on link "8 Ieskaites" at bounding box center [322, 178] width 60 height 26
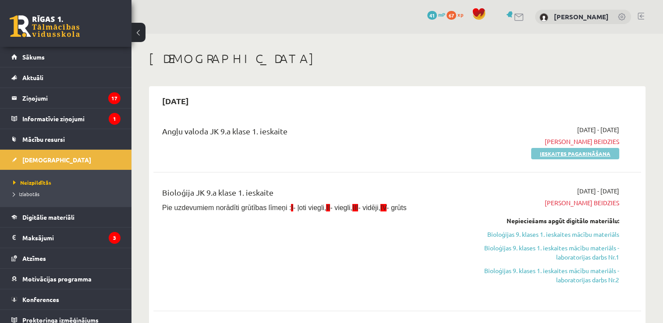
click at [589, 153] on link "Ieskaites pagarināšana" at bounding box center [575, 153] width 88 height 11
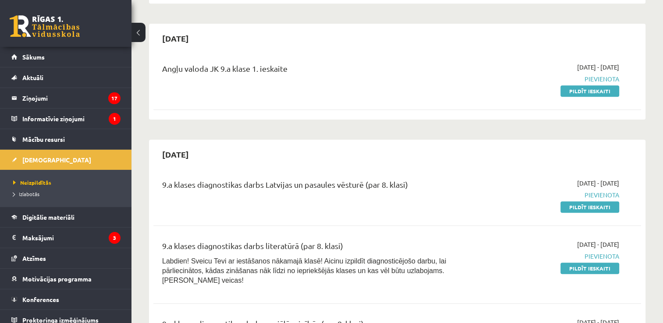
scroll to position [473, 0]
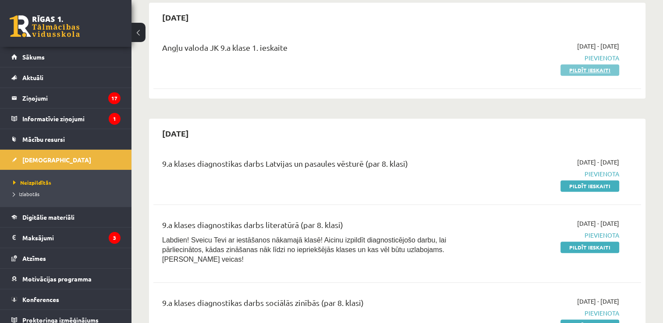
click at [586, 70] on link "Pildīt ieskaiti" at bounding box center [589, 69] width 59 height 11
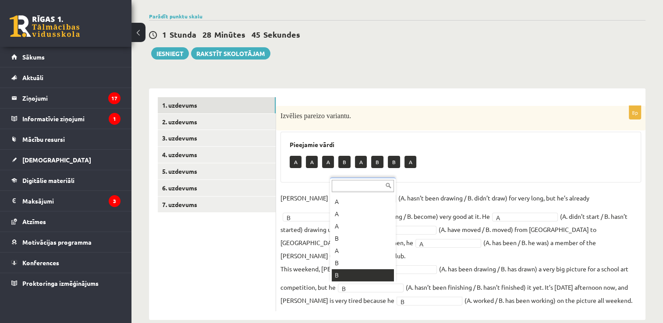
scroll to position [11, 0]
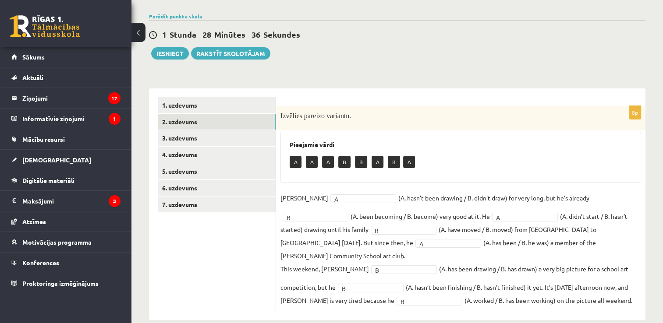
click at [209, 121] on link "2. uzdevums" at bounding box center [217, 122] width 118 height 16
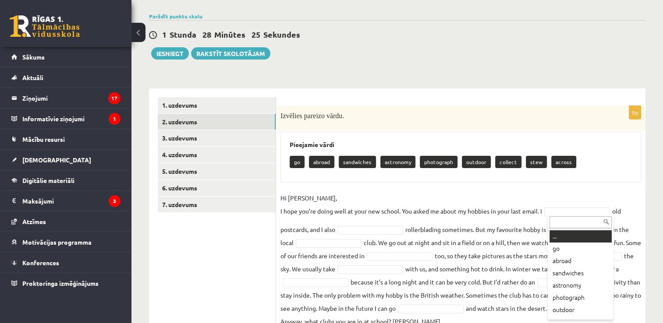
click at [569, 215] on div at bounding box center [580, 222] width 66 height 14
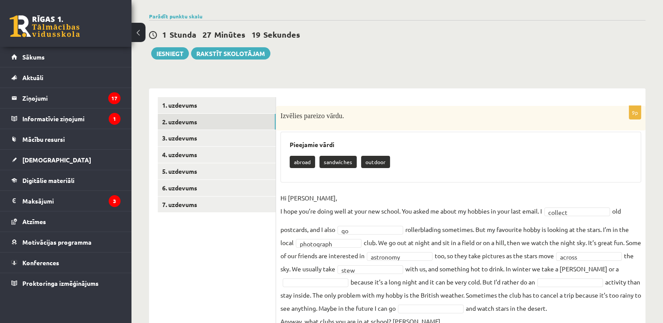
click at [438, 273] on fieldset "**********" at bounding box center [460, 259] width 360 height 137
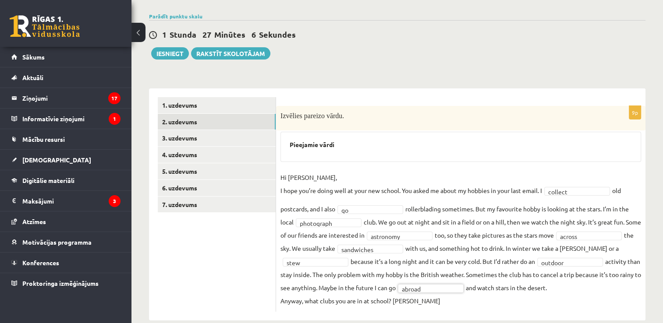
scroll to position [87, 0]
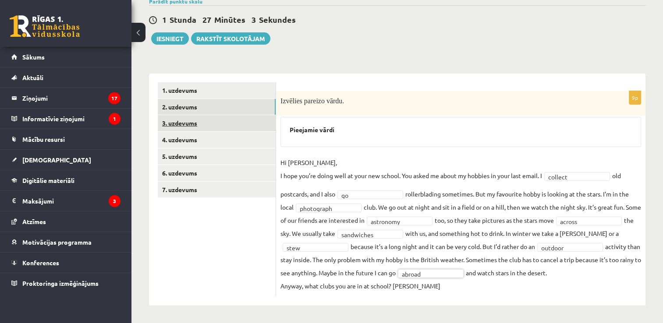
click at [210, 115] on link "3. uzdevums" at bounding box center [217, 123] width 118 height 16
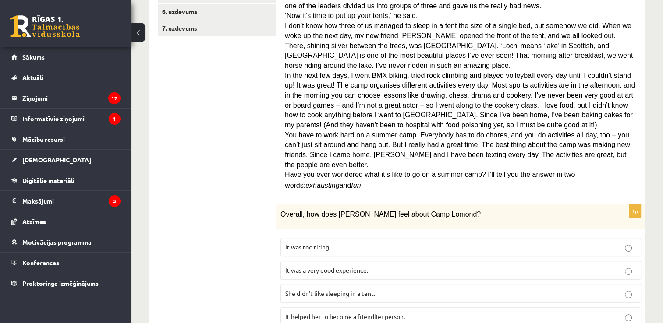
scroll to position [203, 0]
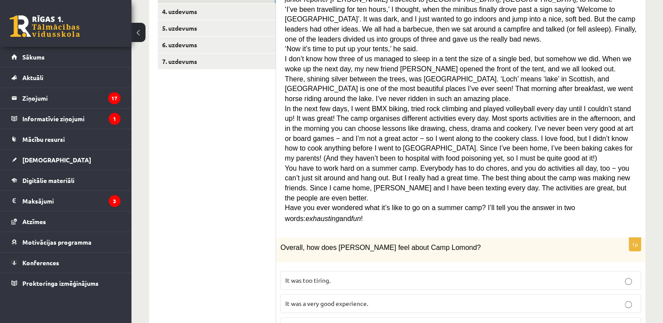
click at [368, 300] on span "It was a very good experience." at bounding box center [326, 304] width 83 height 8
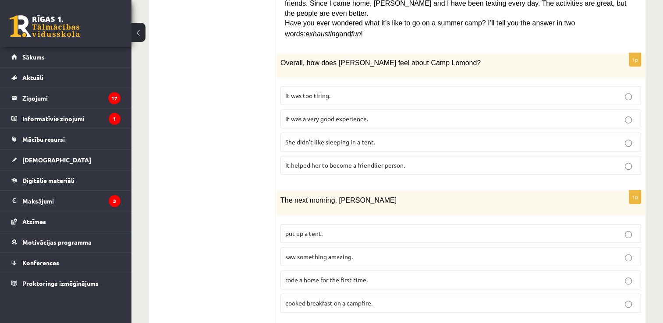
scroll to position [389, 0]
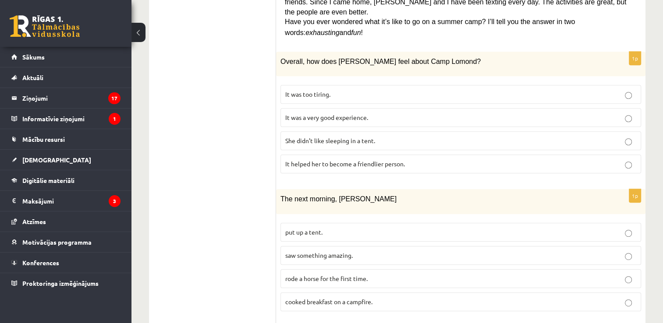
drag, startPoint x: 660, startPoint y: 169, endPoint x: 669, endPoint y: 159, distance: 13.8
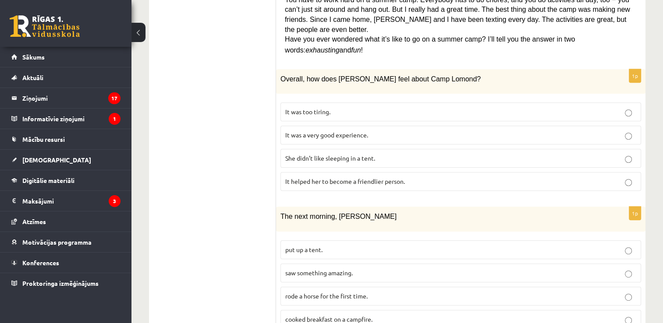
scroll to position [374, 0]
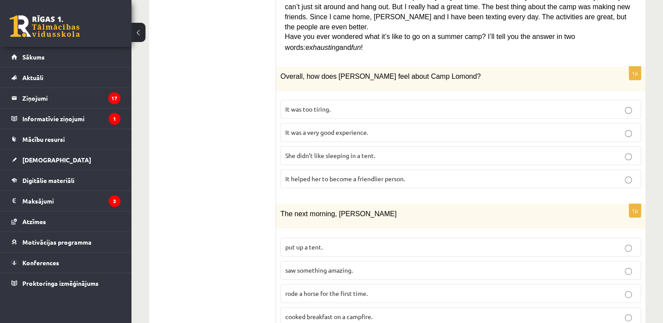
click at [349, 261] on label "saw something amazing." at bounding box center [460, 270] width 360 height 19
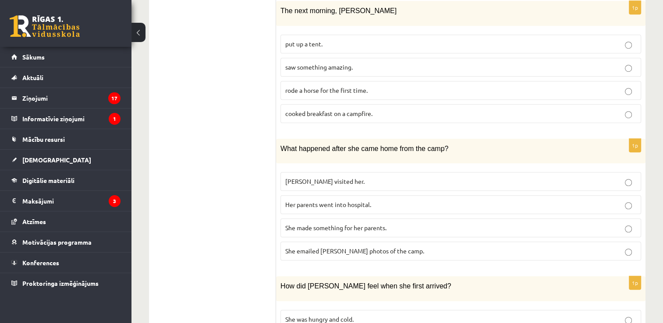
scroll to position [580, 0]
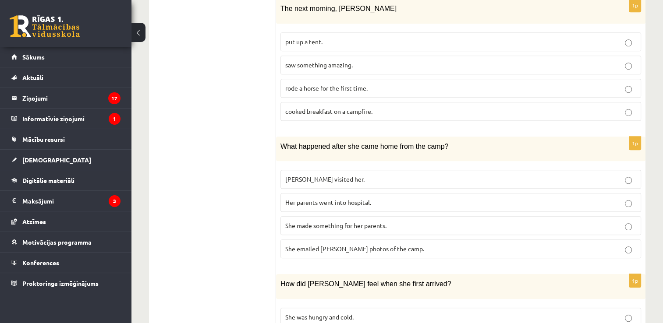
click at [423, 221] on p "She made something for her parents." at bounding box center [460, 225] width 351 height 9
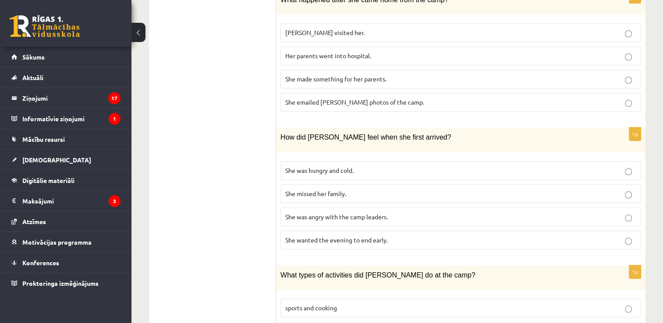
scroll to position [728, 0]
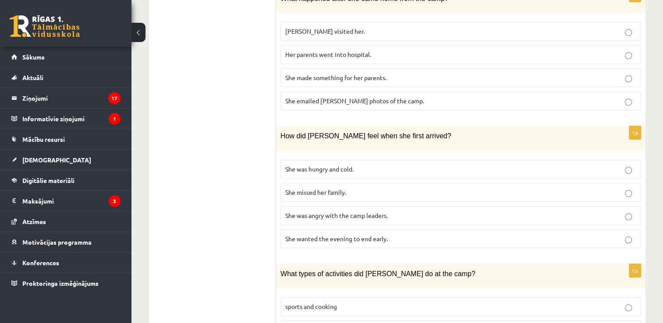
click at [386, 234] on p "She wanted the evening to end early." at bounding box center [460, 238] width 351 height 9
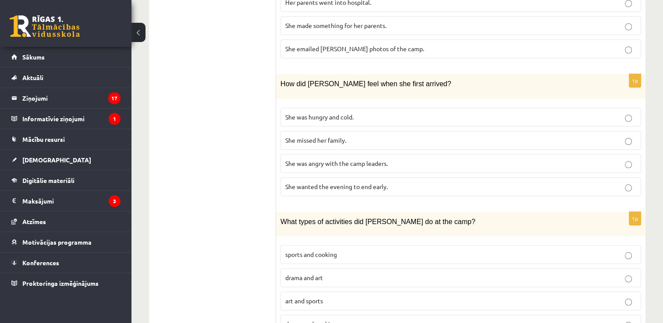
click at [338, 320] on p "drama and cooking" at bounding box center [460, 324] width 351 height 9
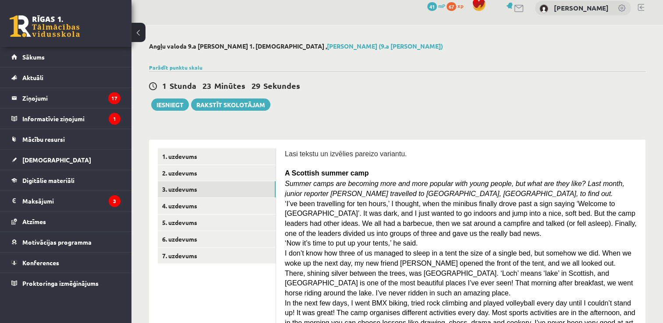
scroll to position [0, 0]
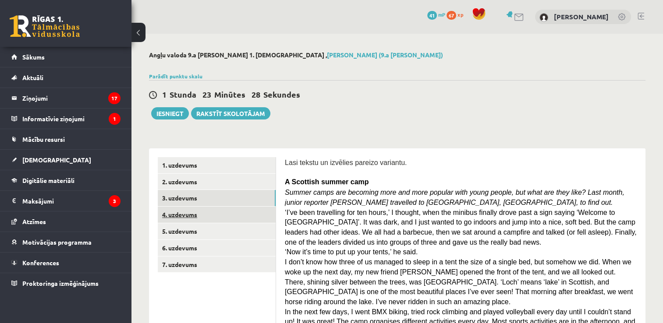
click at [198, 217] on link "4. uzdevums" at bounding box center [217, 215] width 118 height 16
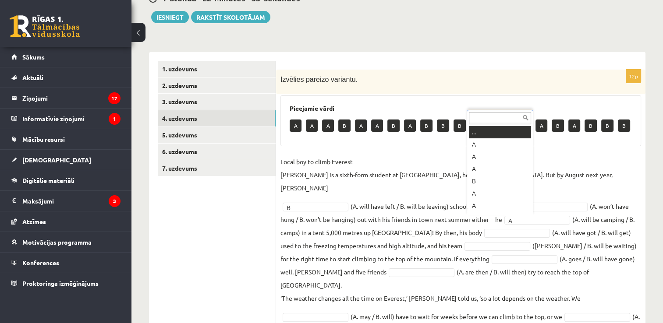
scroll to position [11, 0]
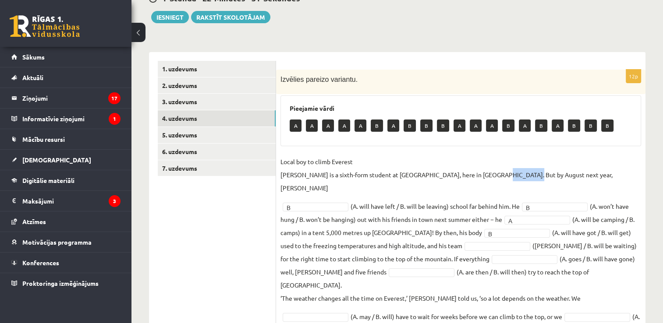
click at [487, 170] on p "Local boy to climb Everest Nathan Short is a sixth-form student at Pittville Co…" at bounding box center [460, 174] width 360 height 39
drag, startPoint x: 487, startPoint y: 170, endPoint x: 454, endPoint y: 145, distance: 41.5
click at [454, 145] on div "Pieejamie vārdi A A A A A B A B B B A A A B A B A B B B" at bounding box center [460, 120] width 360 height 51
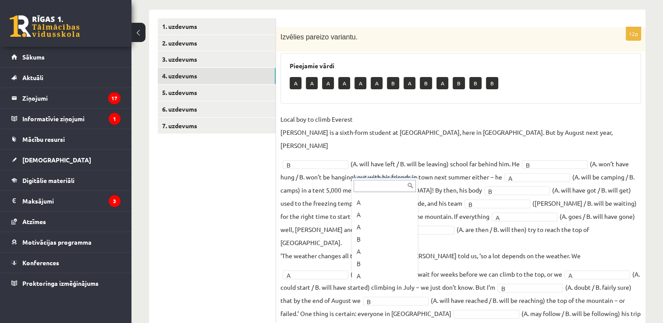
scroll to position [58, 0]
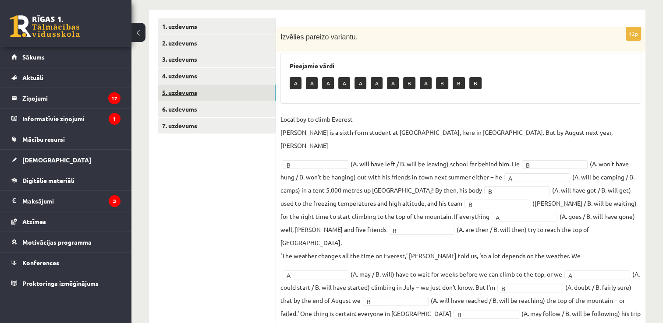
click at [241, 94] on link "5. uzdevums" at bounding box center [217, 93] width 118 height 16
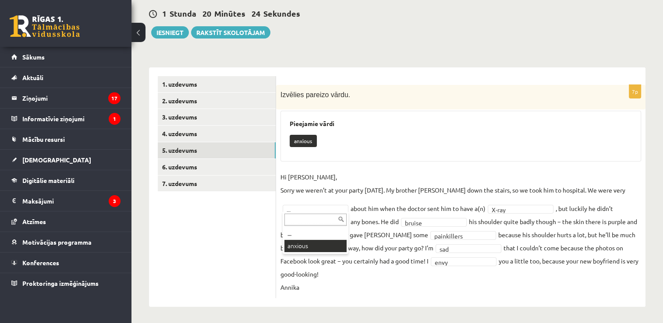
scroll to position [60, 0]
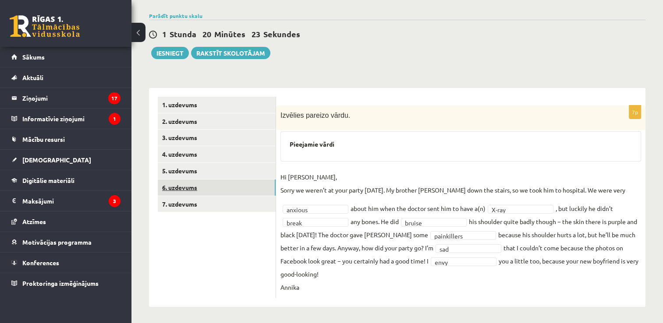
click at [236, 192] on link "6. uzdevums" at bounding box center [217, 188] width 118 height 16
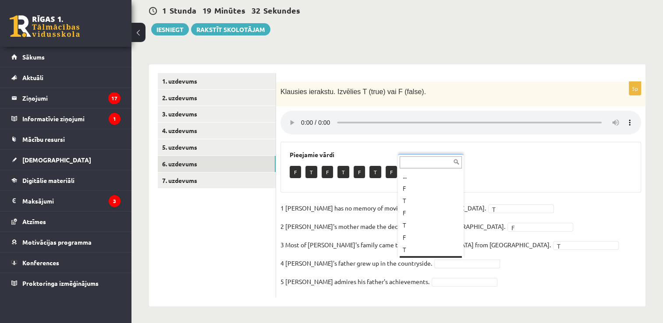
scroll to position [11, 0]
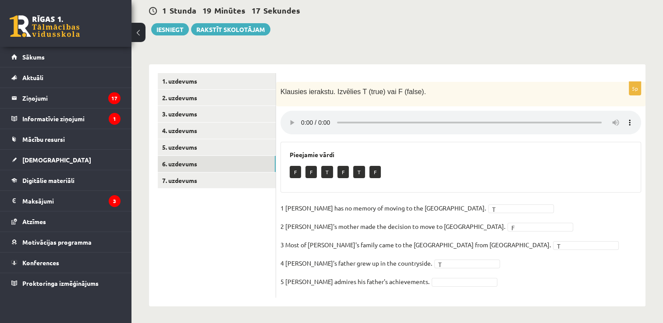
click at [422, 286] on fieldset "1 Lila has no memory of moving to the UK. T * 2 Lila's mother made the decision…" at bounding box center [460, 247] width 360 height 92
click at [231, 185] on link "7. uzdevums" at bounding box center [217, 181] width 118 height 16
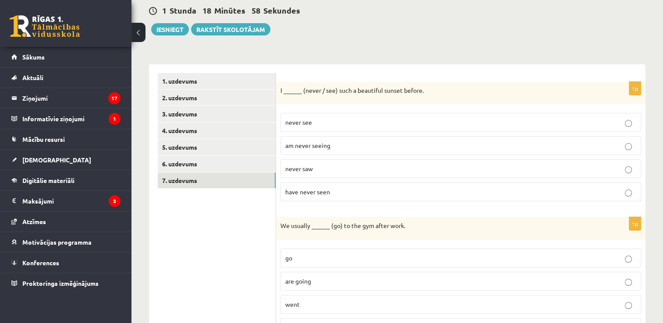
click at [338, 189] on p "have never seen" at bounding box center [460, 191] width 351 height 9
click at [336, 261] on p "go" at bounding box center [460, 258] width 351 height 9
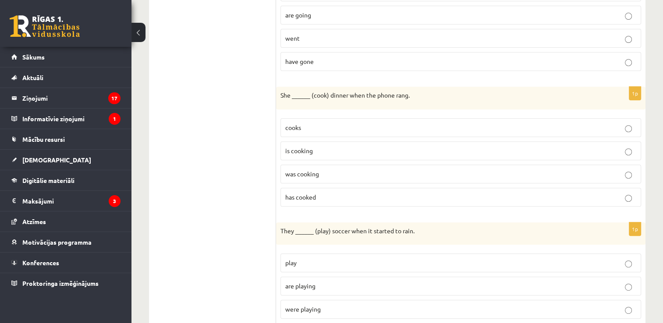
scroll to position [382, 0]
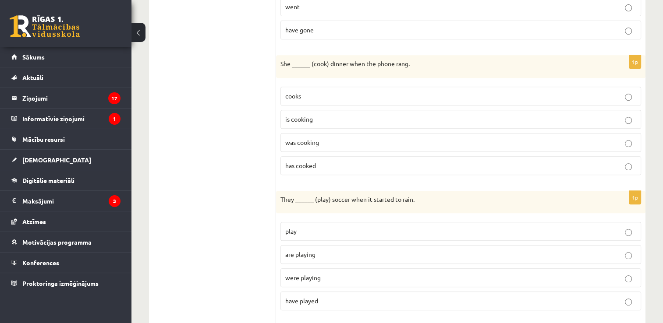
click at [322, 144] on p "was cooking" at bounding box center [460, 142] width 351 height 9
click at [300, 274] on span "were playing" at bounding box center [302, 278] width 35 height 8
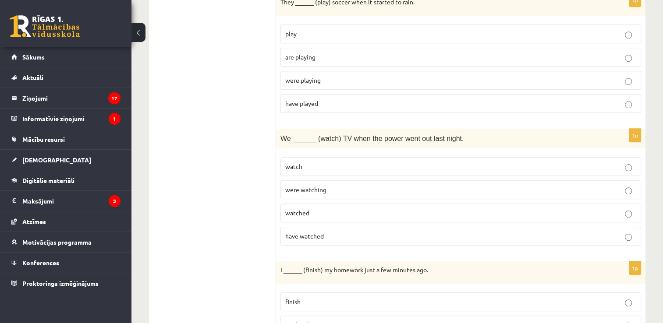
scroll to position [583, 0]
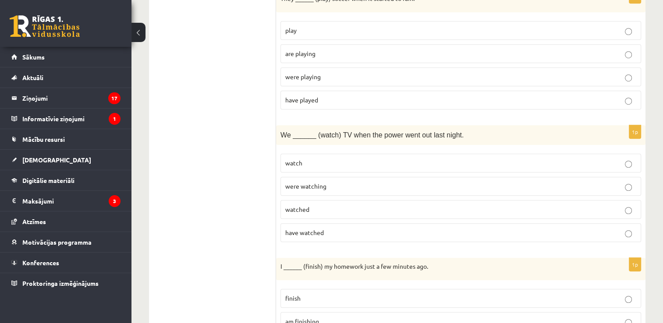
click at [339, 183] on p "were watching" at bounding box center [460, 186] width 351 height 9
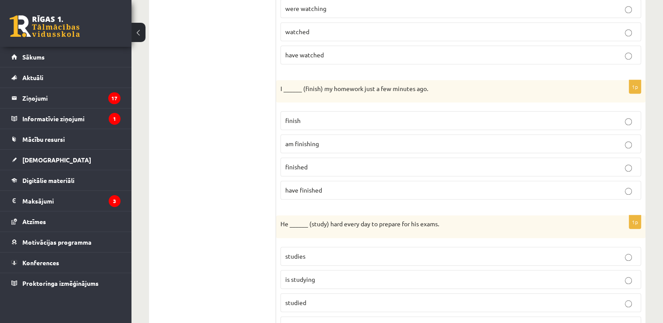
scroll to position [768, 0]
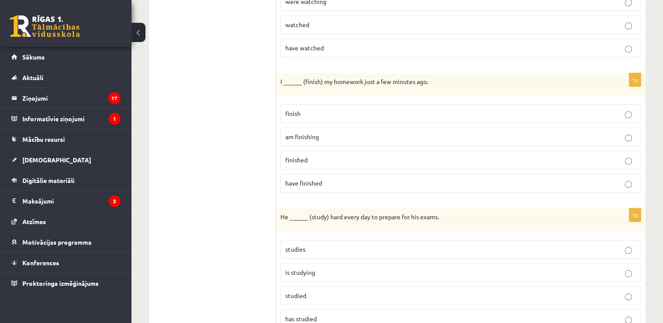
click at [327, 157] on p "finished" at bounding box center [460, 159] width 351 height 9
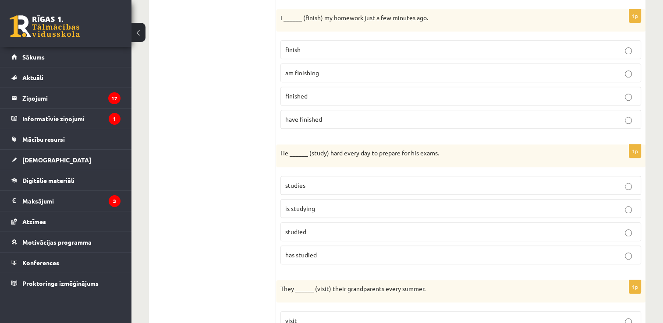
scroll to position [839, 0]
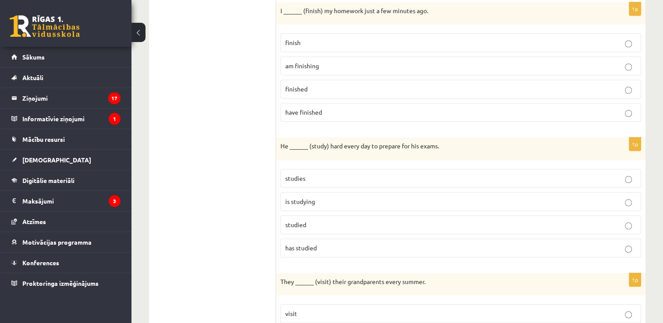
click at [322, 181] on label "studies" at bounding box center [460, 178] width 360 height 19
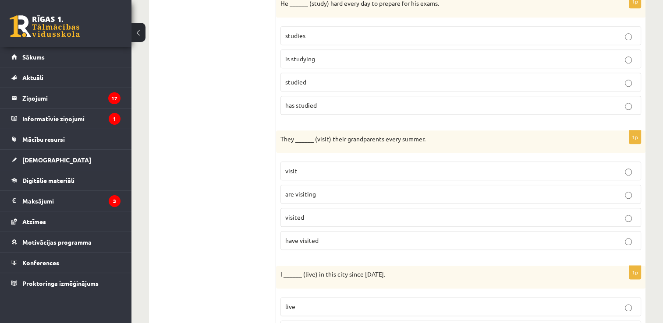
scroll to position [988, 0]
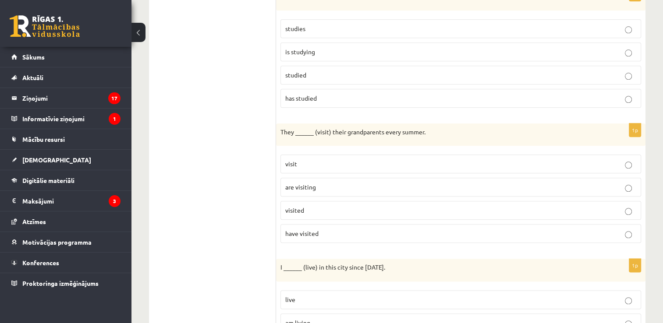
click at [349, 190] on label "are visiting" at bounding box center [460, 187] width 360 height 19
click at [382, 160] on p "visit" at bounding box center [460, 163] width 351 height 9
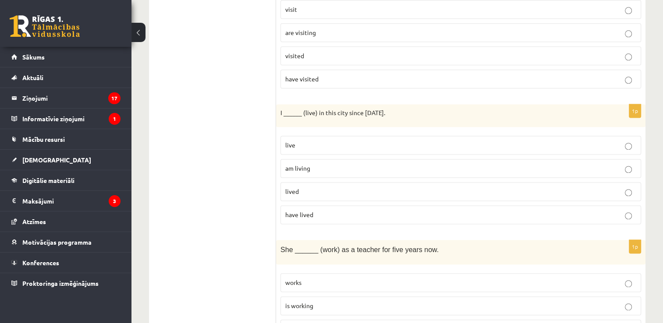
scroll to position [1145, 0]
click at [345, 208] on p "have lived" at bounding box center [460, 212] width 351 height 9
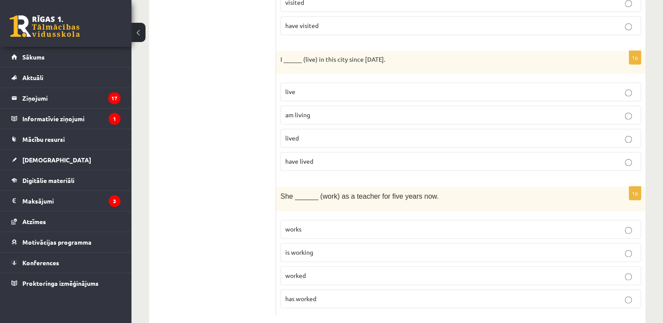
scroll to position [1206, 0]
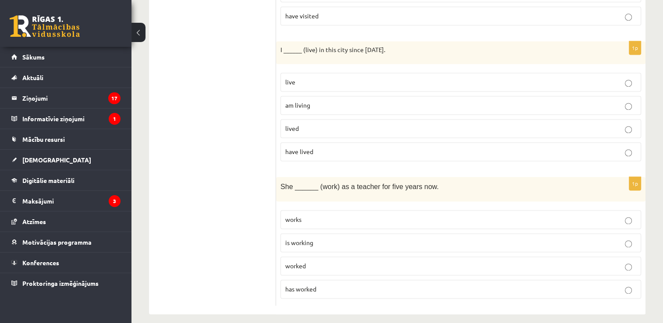
click at [336, 285] on p "has worked" at bounding box center [460, 289] width 351 height 9
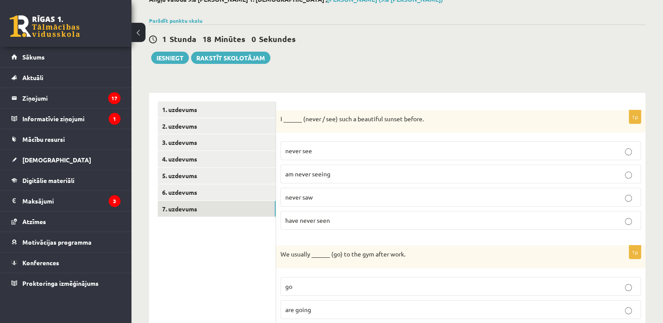
scroll to position [53, 0]
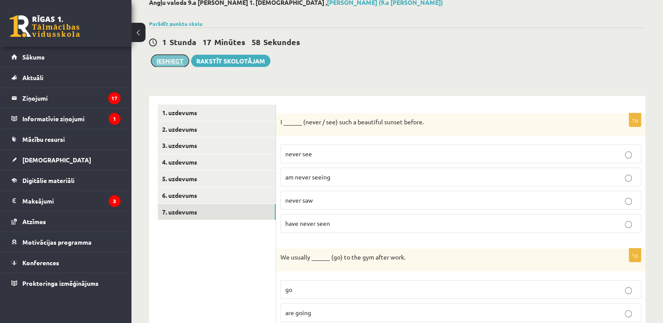
click at [173, 64] on button "Iesniegt" at bounding box center [170, 61] width 38 height 12
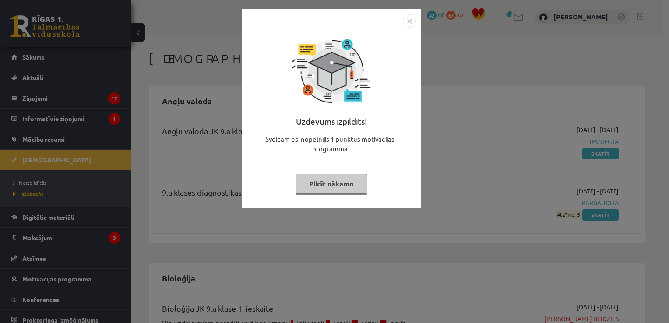
click at [333, 180] on button "Pildīt nākamo" at bounding box center [332, 184] width 72 height 20
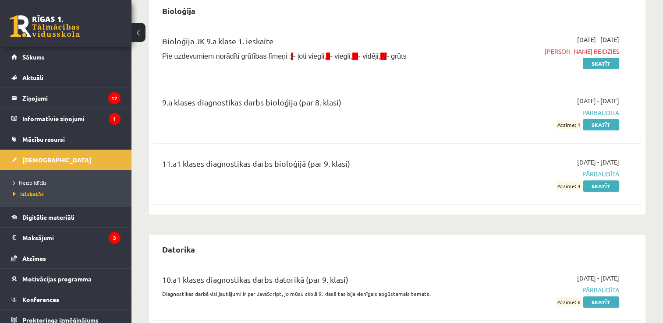
scroll to position [268, 0]
click at [611, 124] on link "Skatīt" at bounding box center [600, 123] width 36 height 11
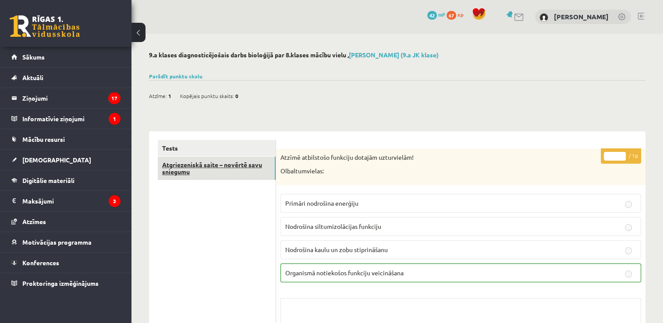
click at [242, 174] on link "Atgriezeniskā saite – novērtē savu sniegumu" at bounding box center [217, 169] width 118 height 24
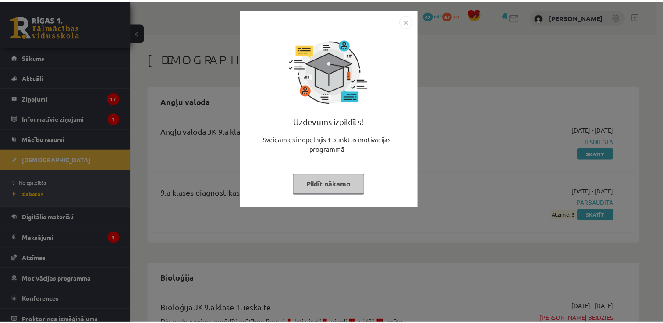
scroll to position [263, 0]
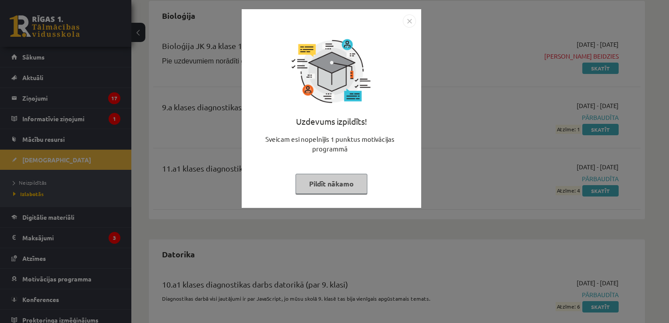
click at [347, 184] on button "Pildīt nākamo" at bounding box center [332, 184] width 72 height 20
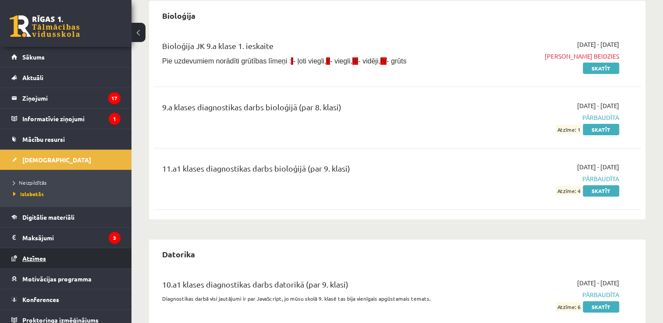
click at [67, 253] on link "Atzīmes" at bounding box center [65, 258] width 109 height 20
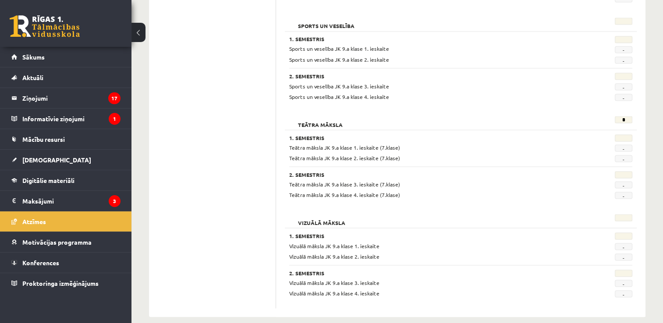
scroll to position [1611, 0]
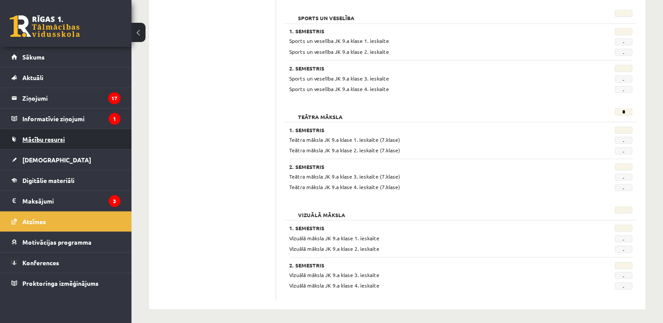
click at [67, 141] on link "Mācību resursi" at bounding box center [65, 139] width 109 height 20
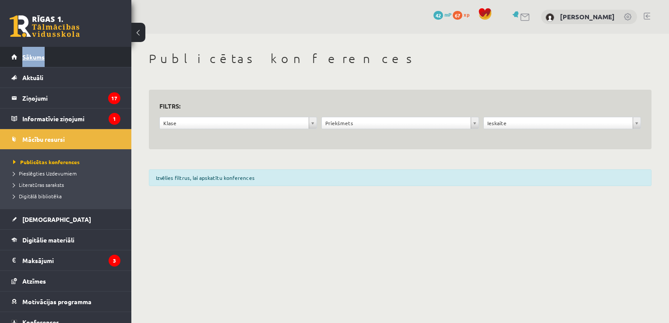
drag, startPoint x: 60, startPoint y: 45, endPoint x: 61, endPoint y: 56, distance: 11.4
click at [61, 56] on div "0 Dāvanas 42 mP 67 xp Ivanda Kokina Sākums Aktuāli Kā mācīties eSKOLĀ Kontakti …" at bounding box center [65, 161] width 131 height 323
click at [61, 56] on link "Sākums" at bounding box center [65, 57] width 109 height 20
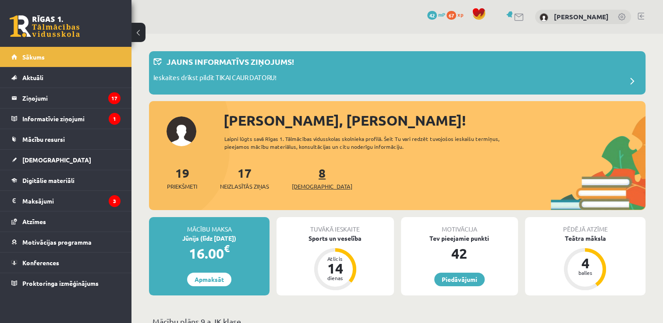
click at [307, 172] on link "8 Ieskaites" at bounding box center [322, 178] width 60 height 26
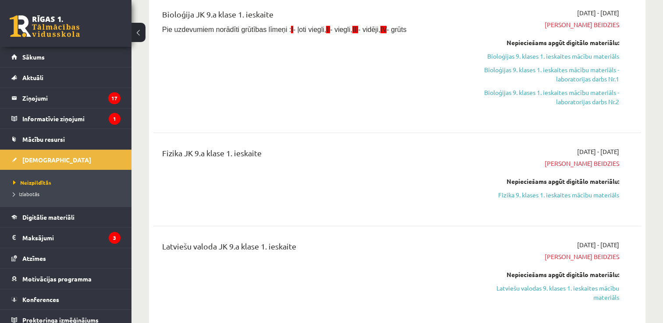
scroll to position [106, 0]
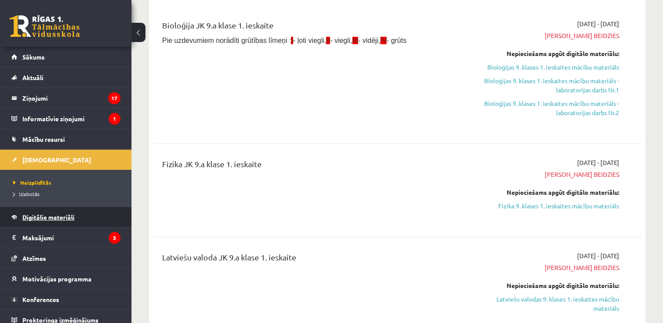
click at [65, 216] on span "Digitālie materiāli" at bounding box center [48, 217] width 52 height 8
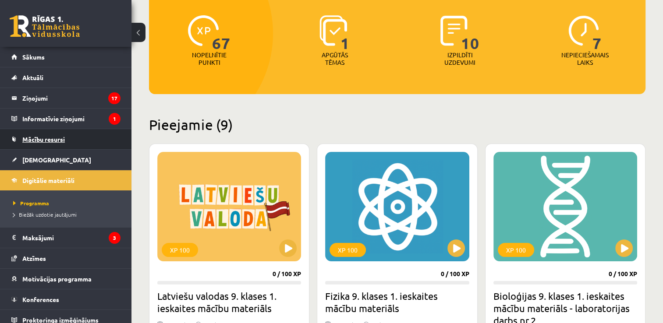
click at [64, 138] on span "Mācību resursi" at bounding box center [43, 139] width 42 height 8
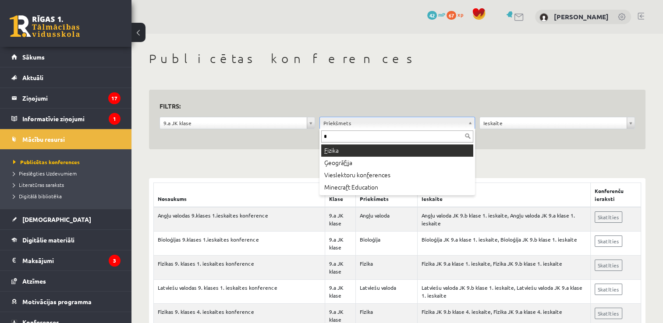
type input "*"
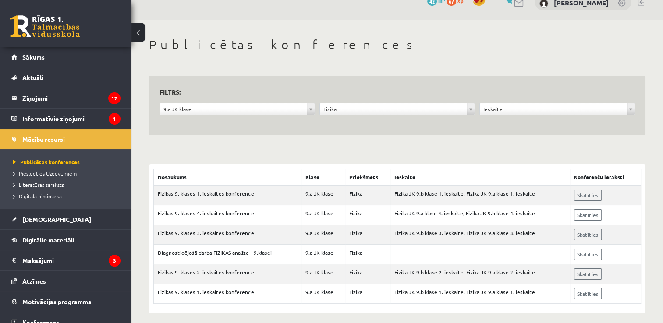
scroll to position [20, 0]
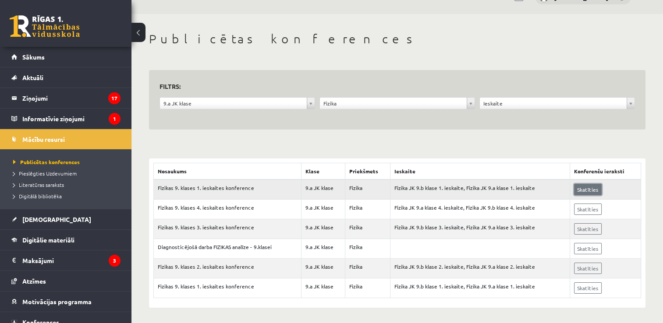
click at [590, 189] on link "Skatīties" at bounding box center [588, 189] width 28 height 11
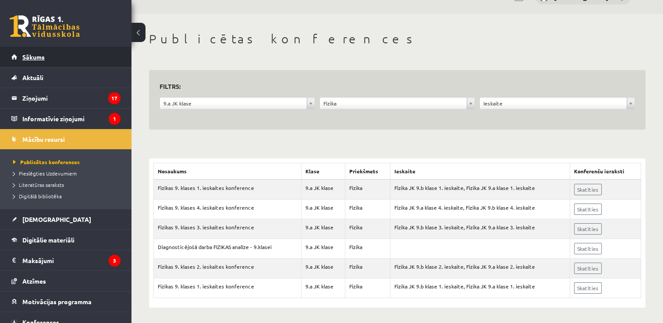
click at [32, 52] on link "Sākums" at bounding box center [65, 57] width 109 height 20
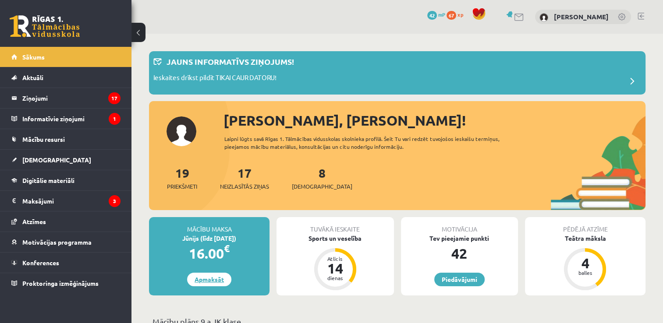
click at [223, 276] on link "Apmaksāt" at bounding box center [209, 280] width 44 height 14
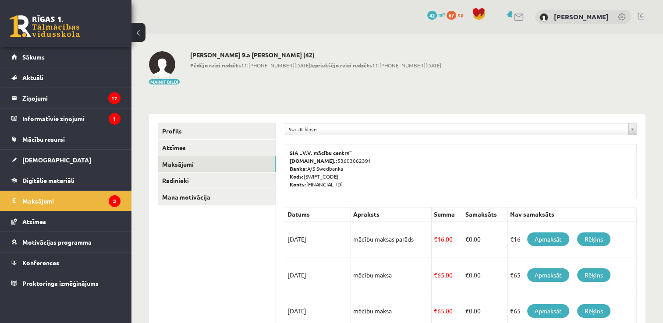
scroll to position [36, 0]
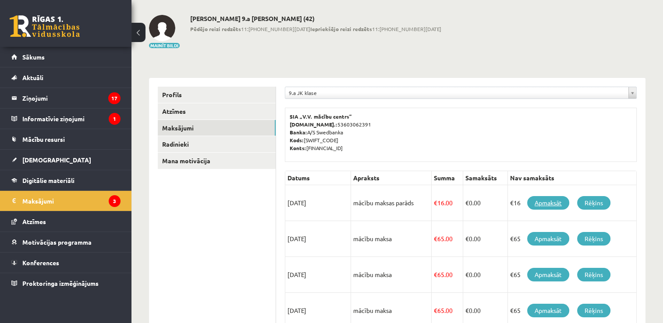
click at [561, 201] on link "Apmaksāt" at bounding box center [548, 203] width 42 height 14
